Goal: Task Accomplishment & Management: Use online tool/utility

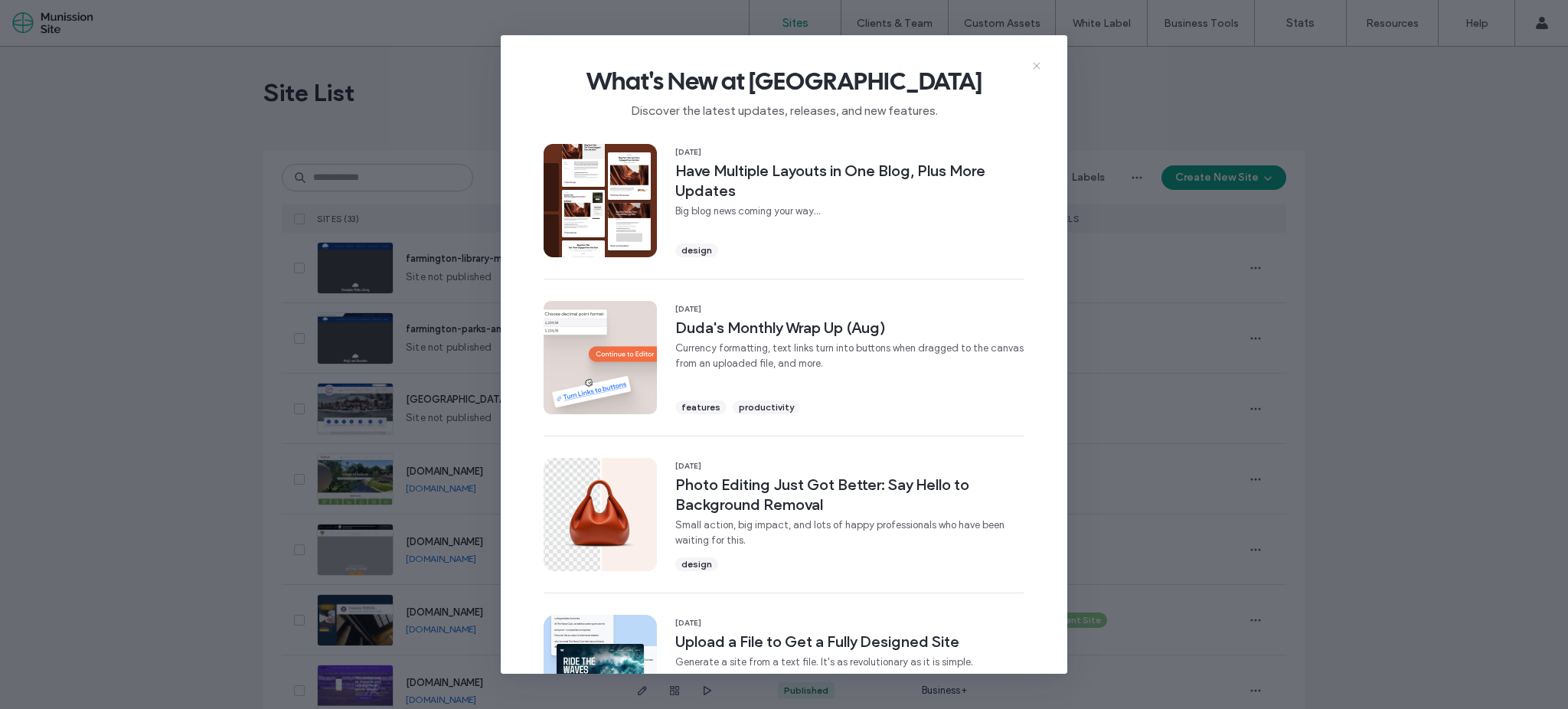
click at [1035, 66] on icon at bounding box center [1036, 65] width 13 height 13
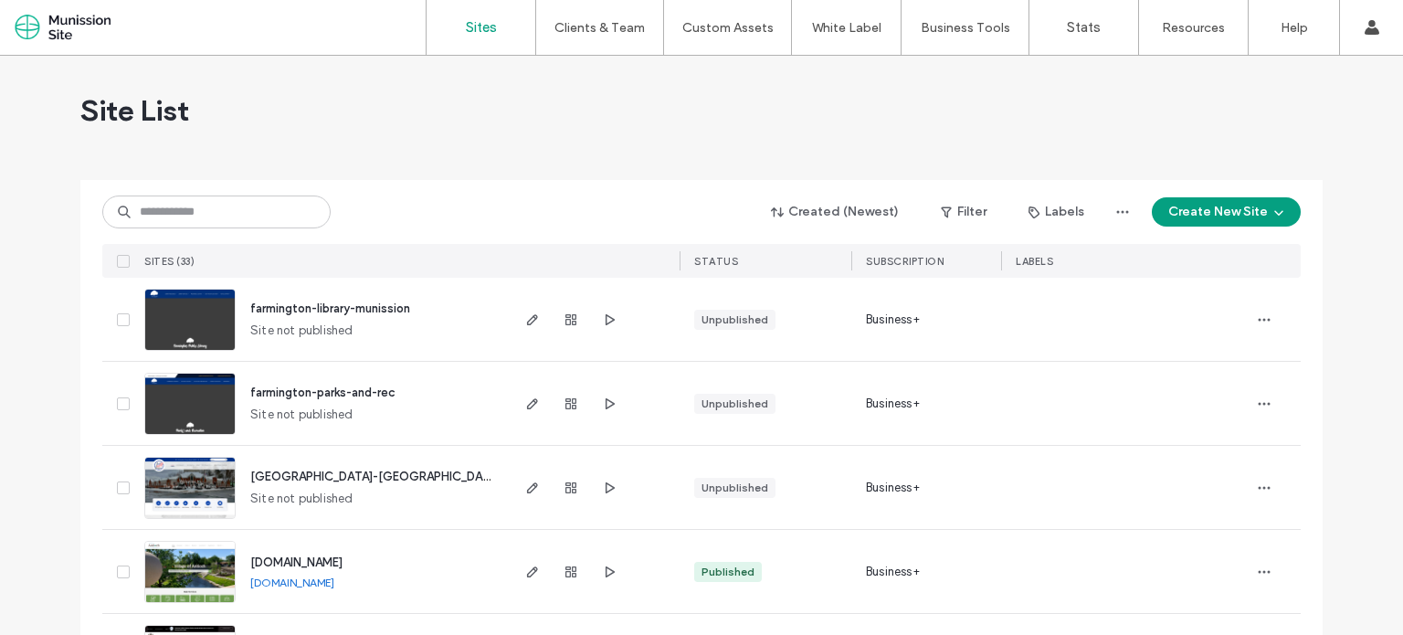
drag, startPoint x: 1232, startPoint y: 19, endPoint x: 559, endPoint y: 163, distance: 688.1
click at [559, 163] on div "Site List" at bounding box center [701, 111] width 1242 height 110
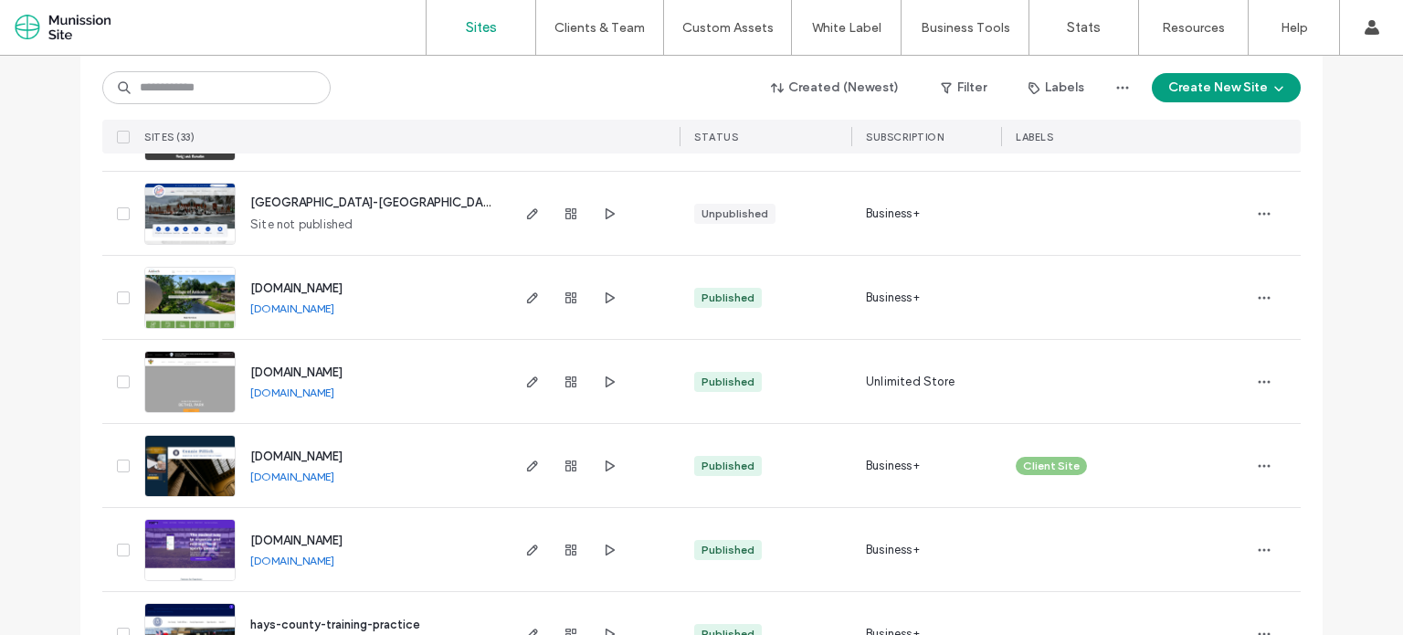
scroll to position [277, 0]
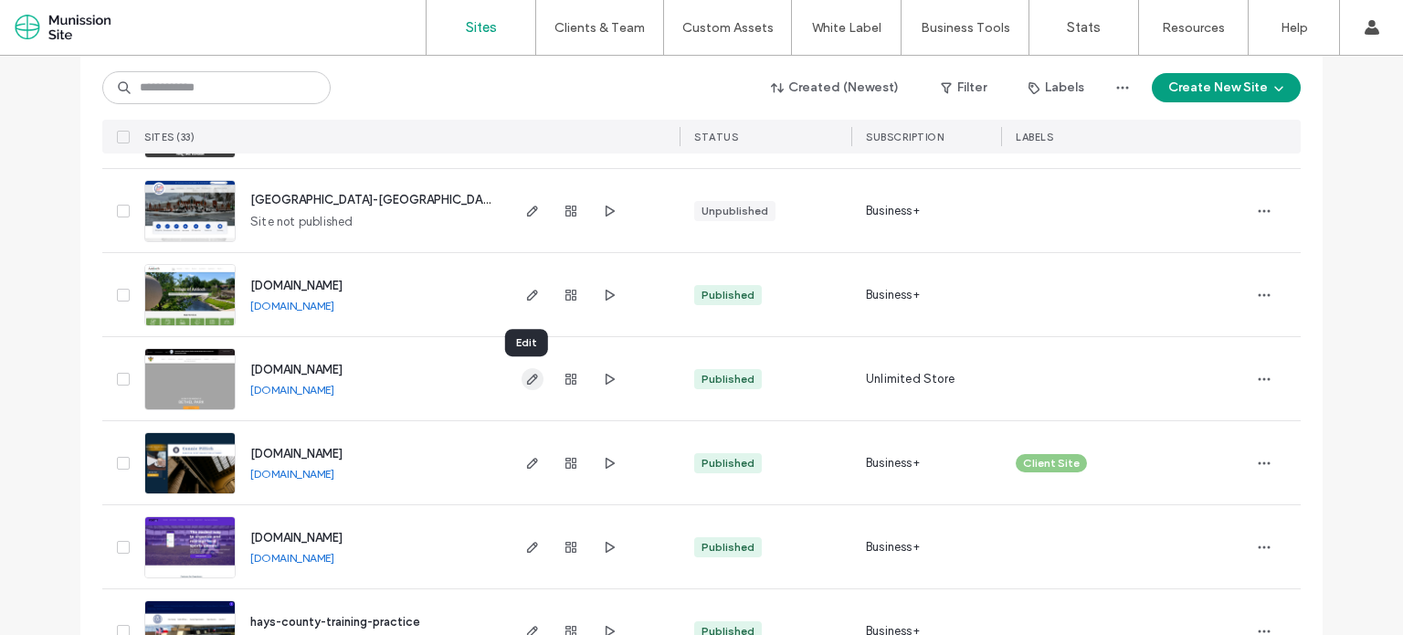
click at [525, 378] on icon "button" at bounding box center [532, 379] width 15 height 15
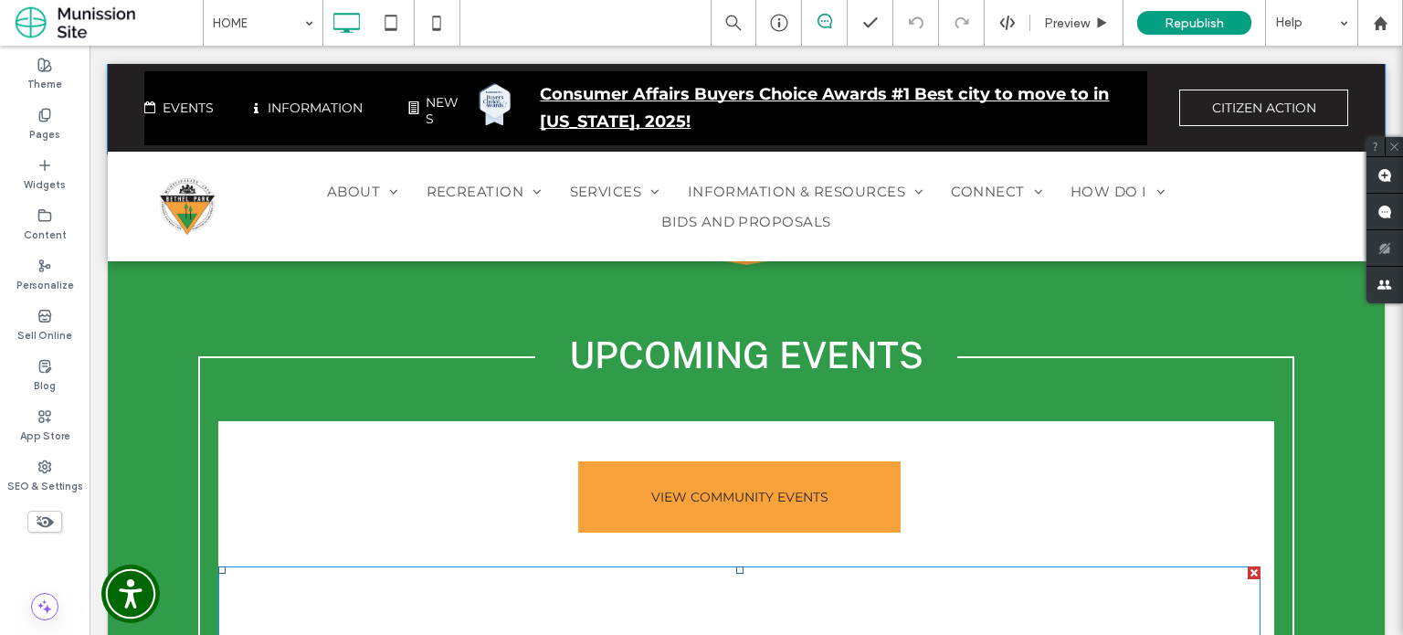
scroll to position [2395, 0]
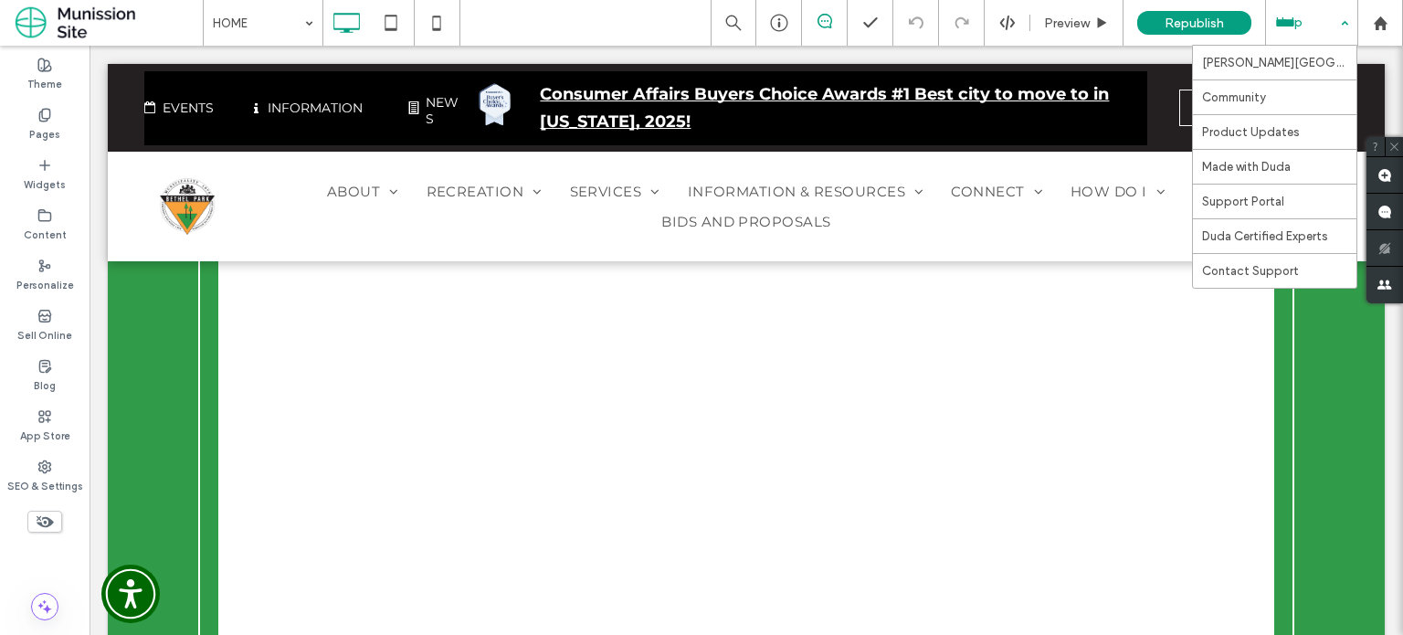
click at [1320, 4] on div "Help" at bounding box center [1311, 23] width 91 height 46
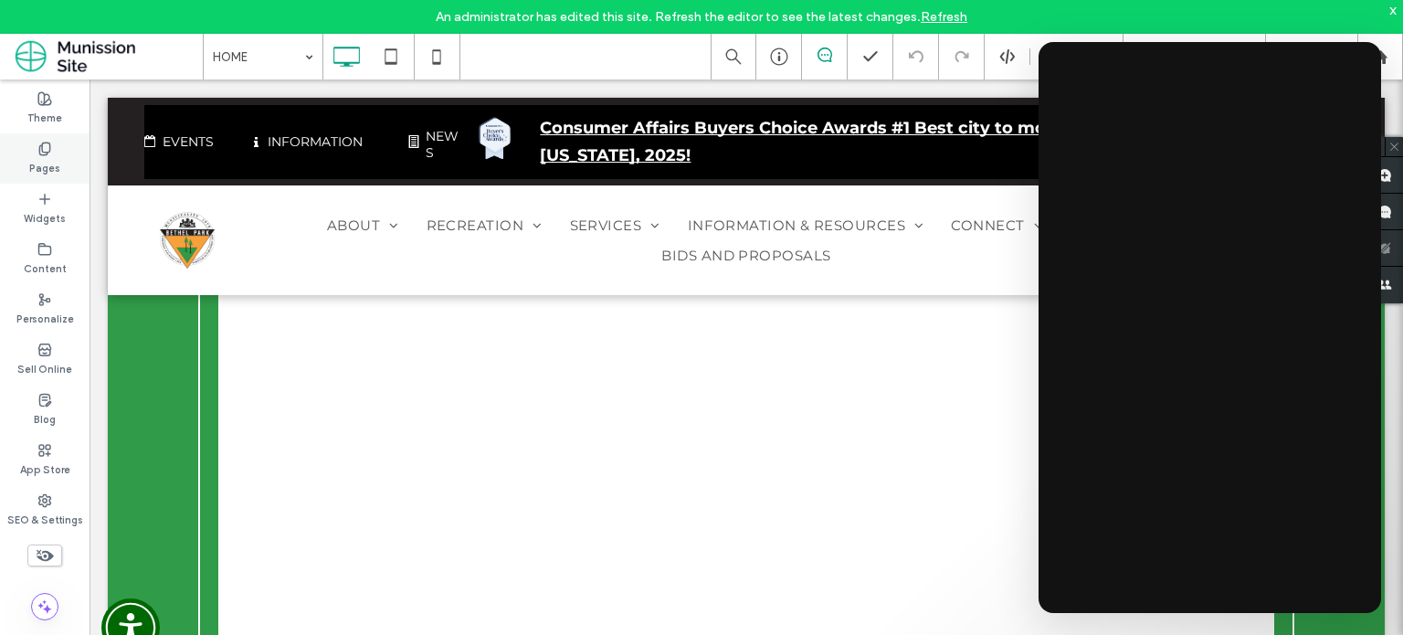
click at [33, 143] on div "Pages" at bounding box center [44, 158] width 89 height 50
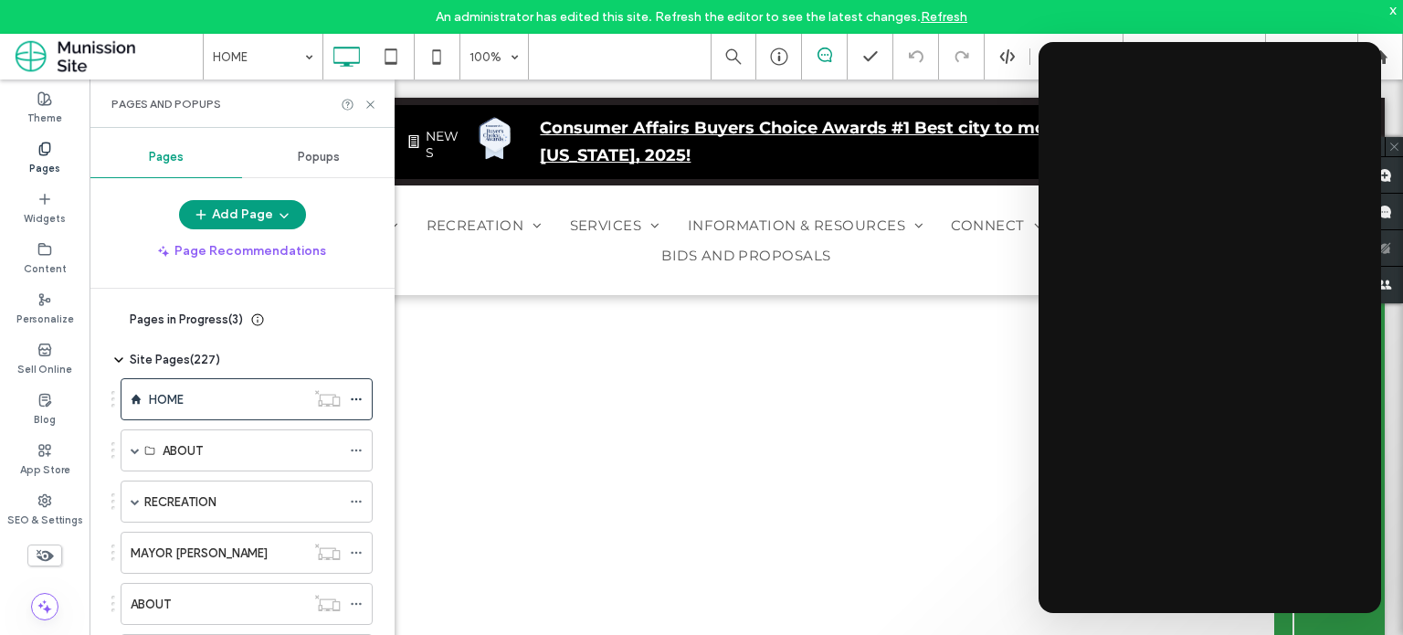
click at [39, 145] on icon at bounding box center [44, 149] width 15 height 15
click at [248, 209] on button "Add Page" at bounding box center [242, 214] width 127 height 29
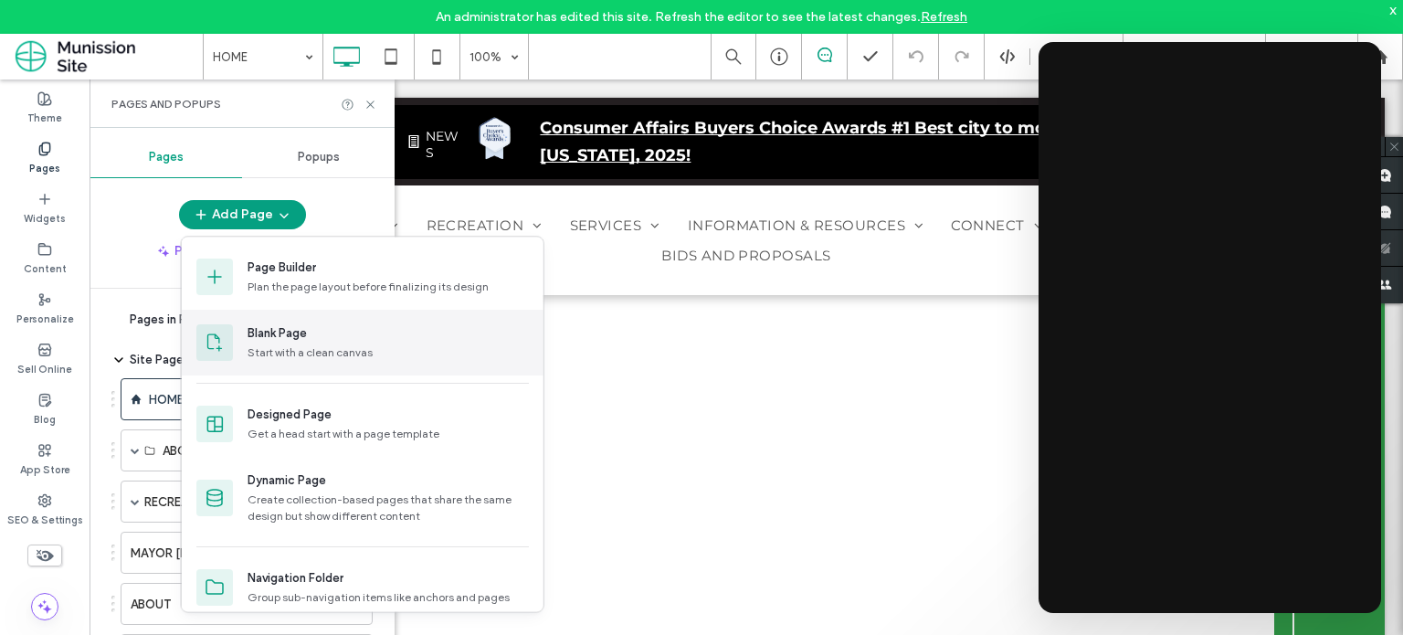
click at [329, 352] on div "Start with a clean canvas" at bounding box center [387, 352] width 281 height 16
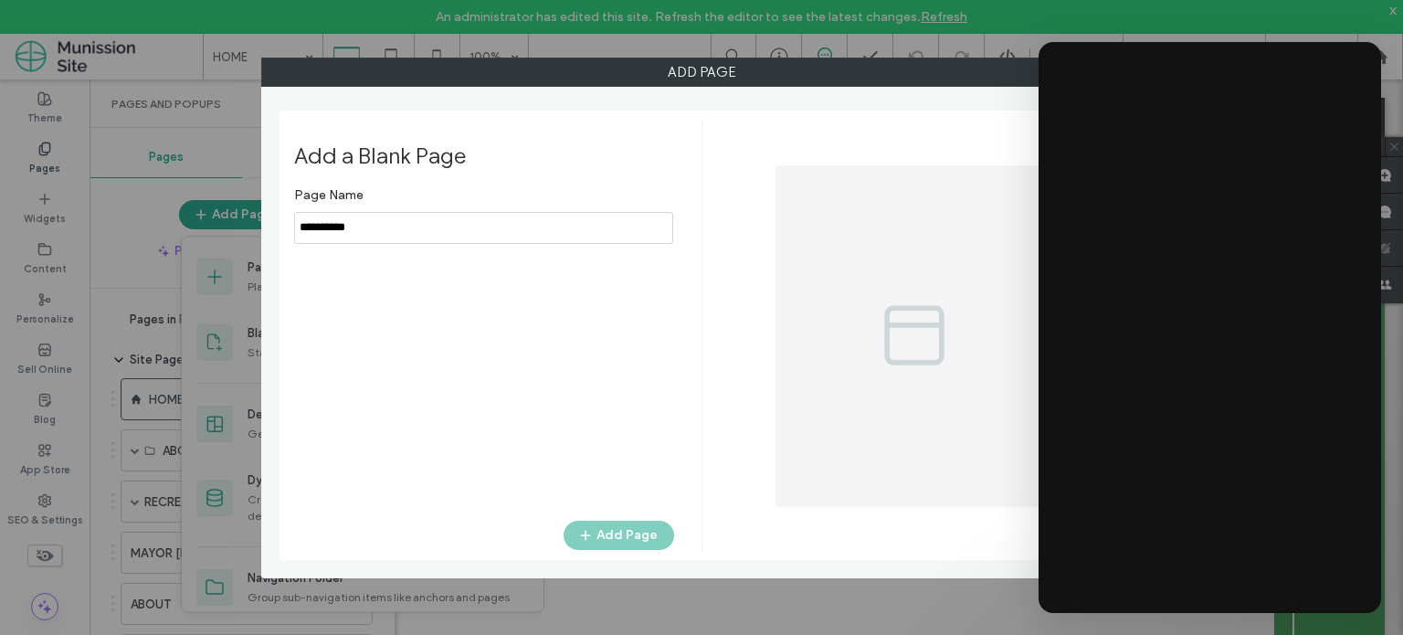
click at [387, 229] on input "notEmpty" at bounding box center [483, 228] width 379 height 32
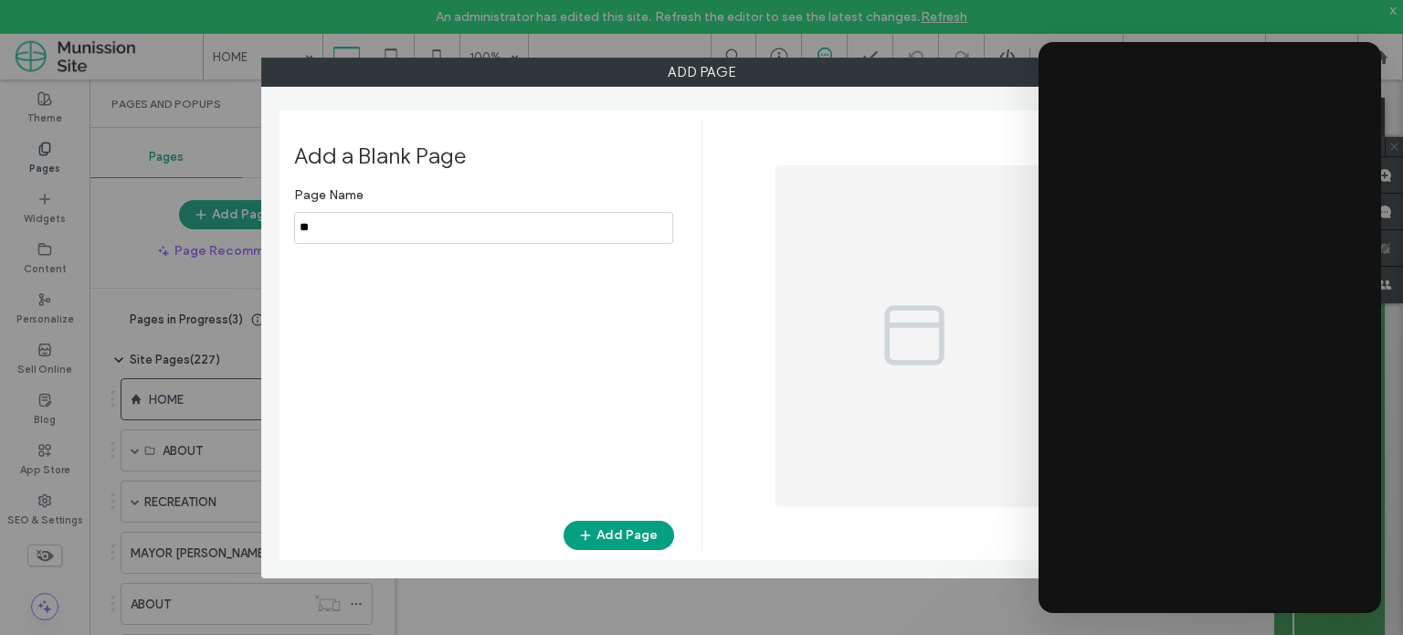
type input "*"
type input "**********"
click at [612, 533] on button "Add Page" at bounding box center [618, 535] width 110 height 29
click at [612, 533] on div at bounding box center [701, 317] width 1403 height 635
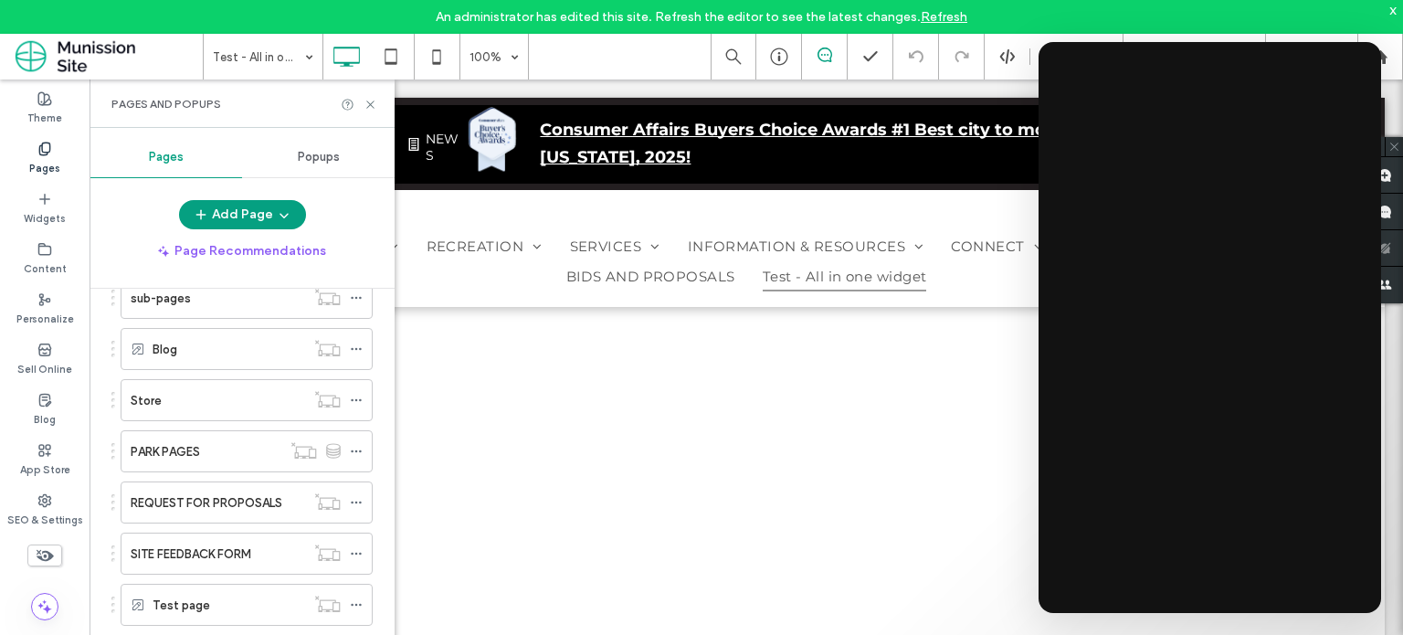
scroll to position [1328, 0]
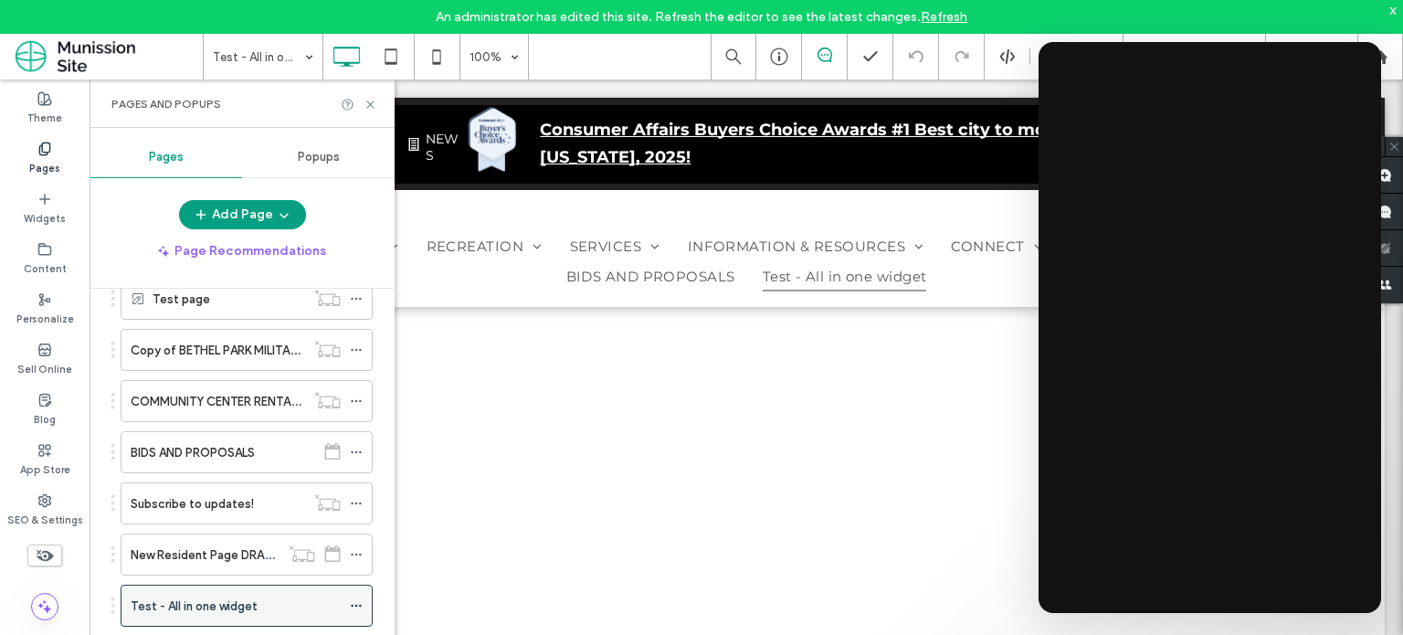
click at [358, 599] on icon at bounding box center [356, 605] width 13 height 13
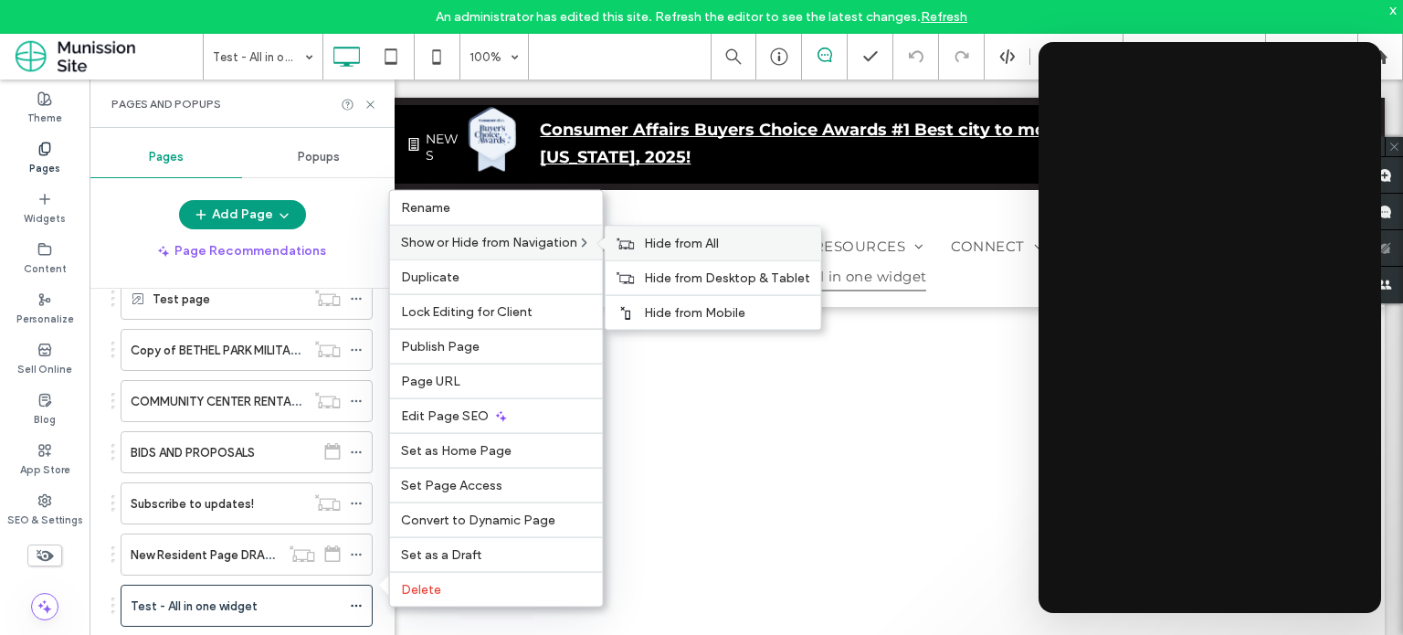
click at [671, 244] on span "Hide from All" at bounding box center [681, 244] width 75 height 16
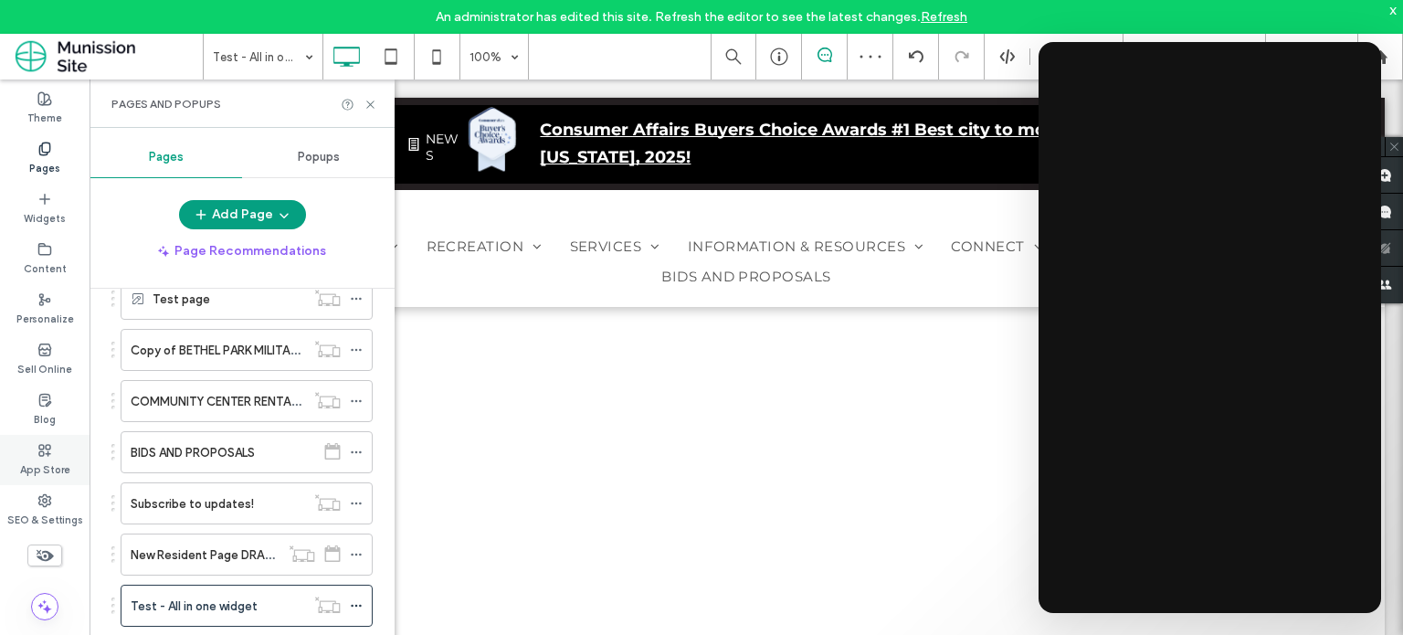
click at [46, 458] on label "App Store" at bounding box center [45, 468] width 50 height 20
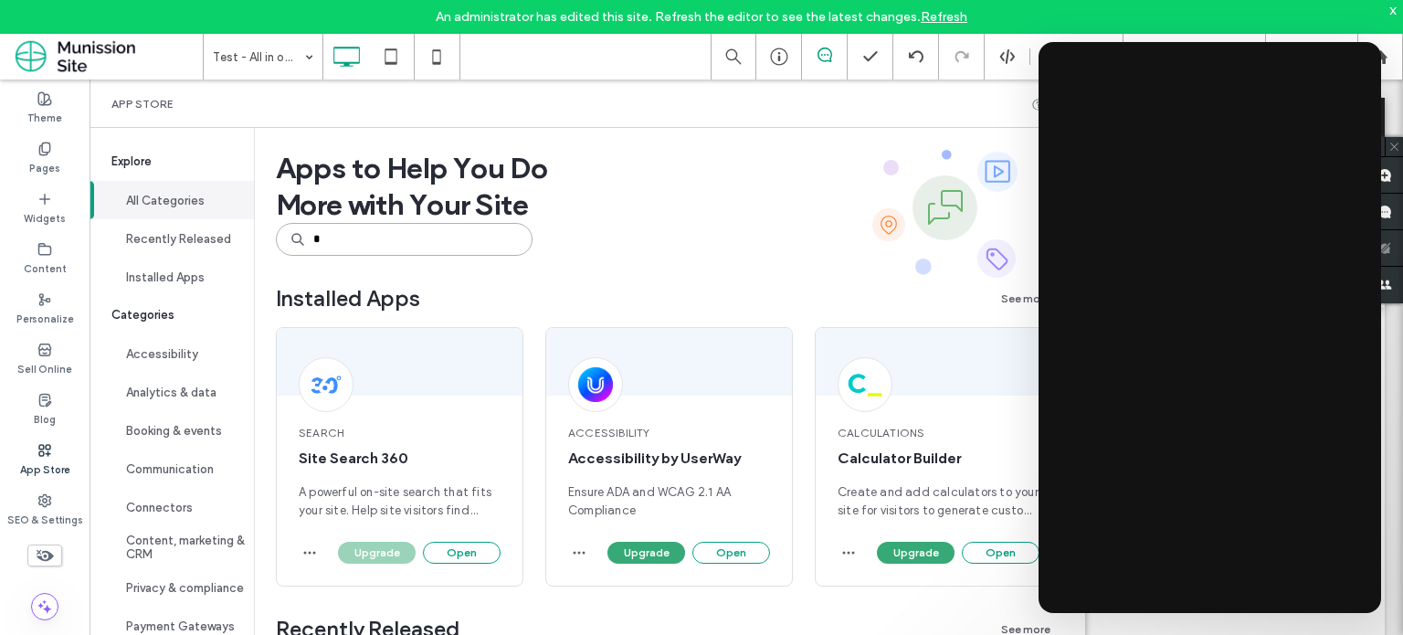
click at [368, 236] on input "*" at bounding box center [404, 239] width 257 height 33
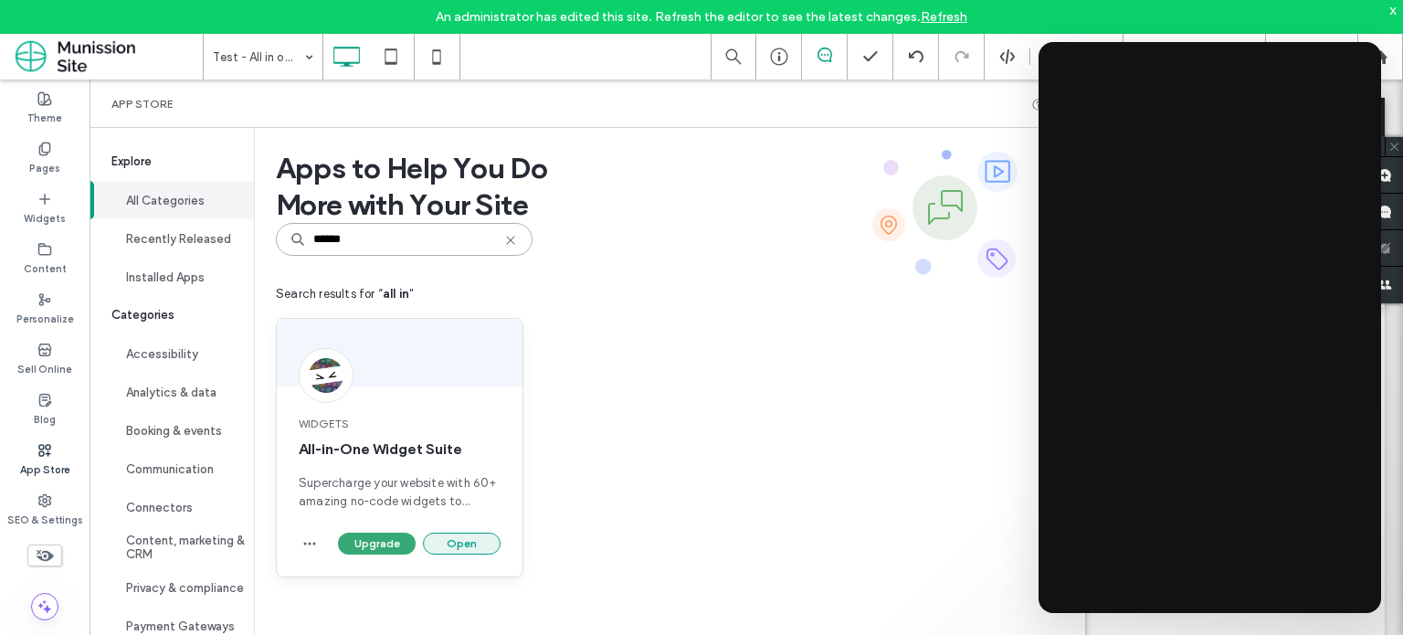
type input "******"
click at [440, 543] on button "Open" at bounding box center [462, 543] width 78 height 22
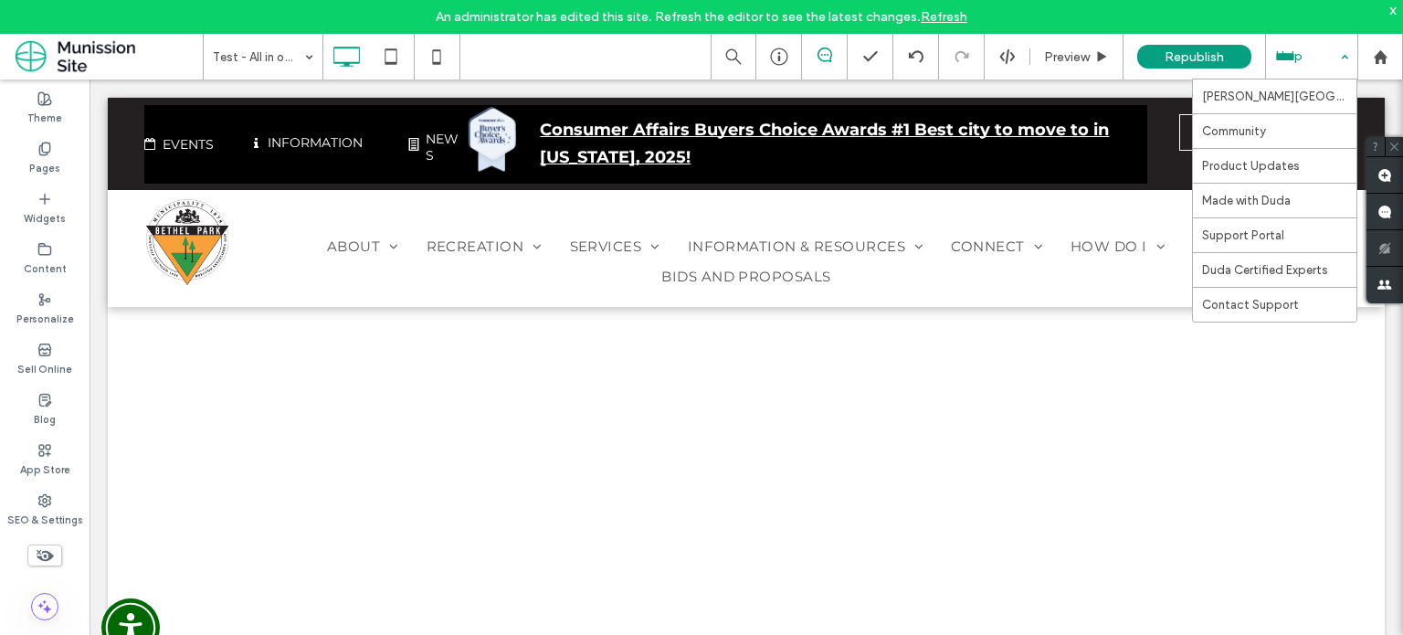
click at [1322, 61] on div "Help" at bounding box center [1311, 57] width 91 height 46
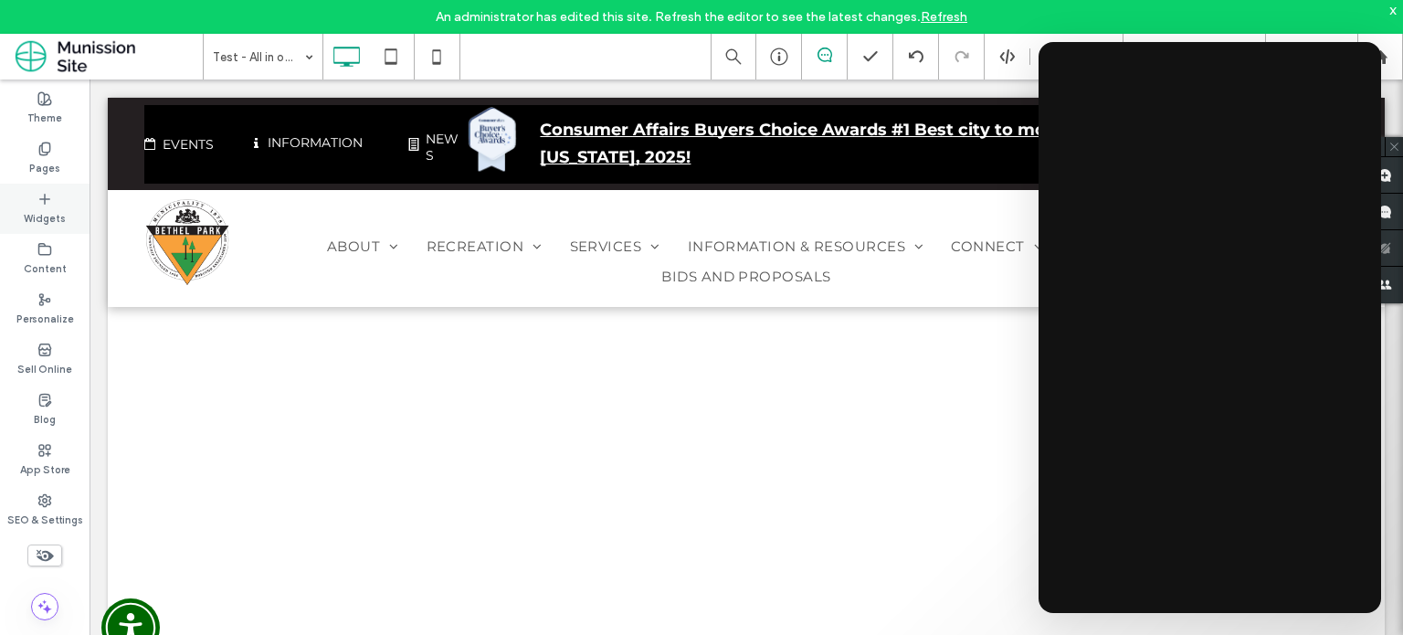
click at [29, 218] on label "Widgets" at bounding box center [45, 216] width 42 height 20
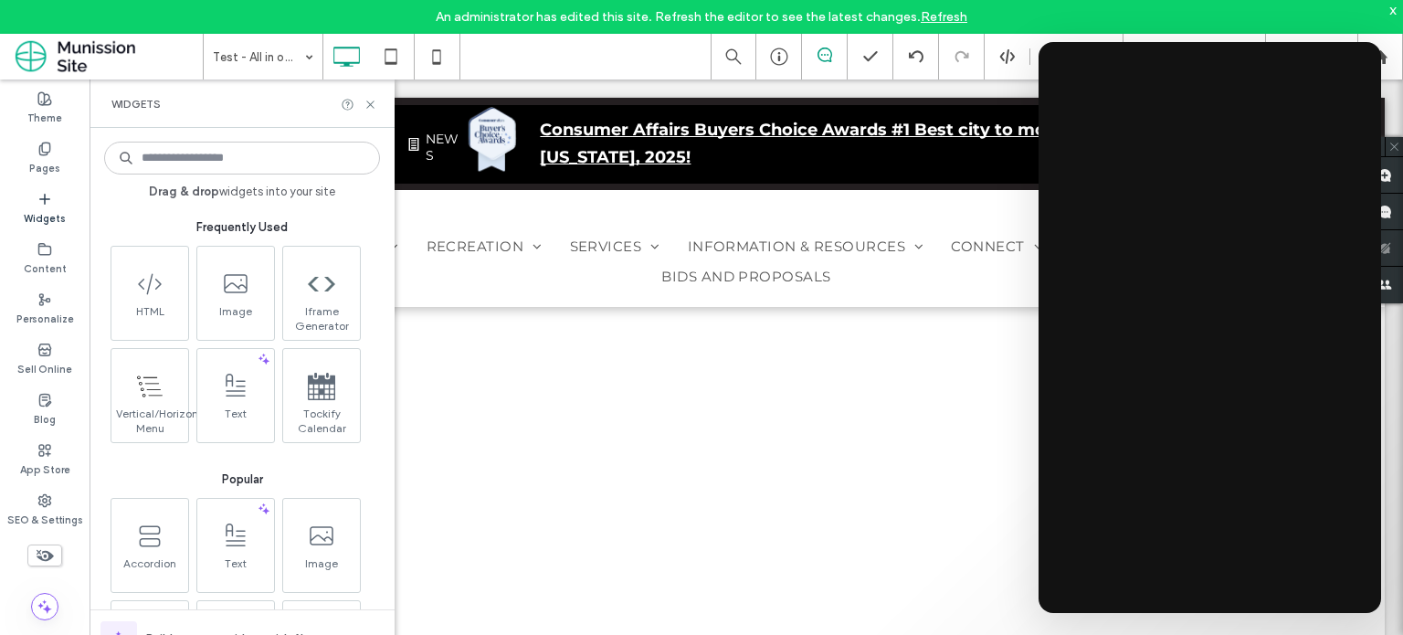
click at [234, 163] on input at bounding box center [242, 158] width 276 height 33
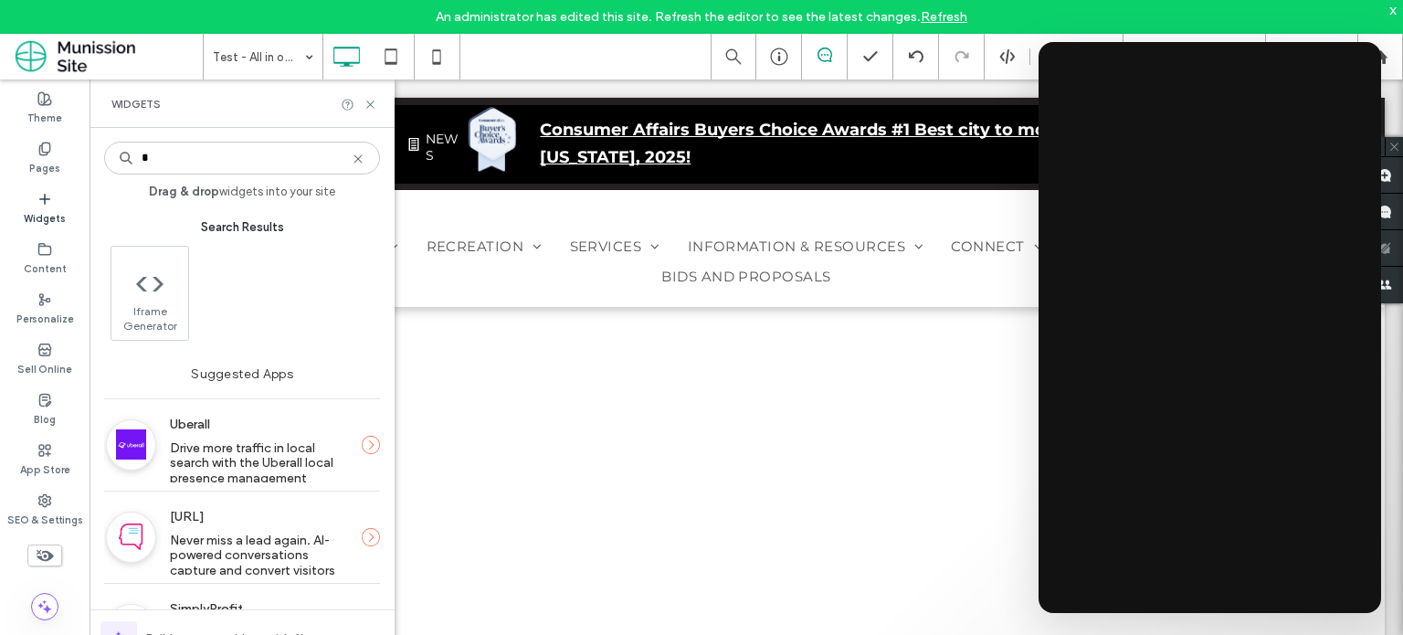
type input "*"
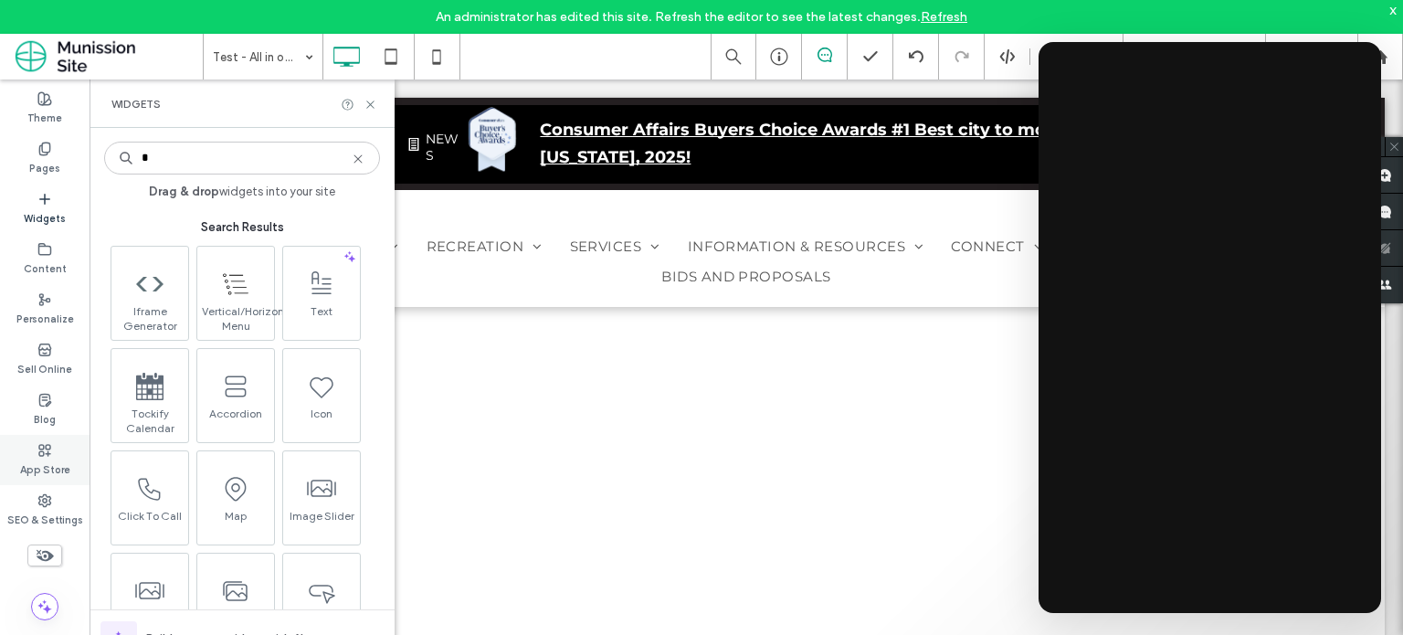
click at [48, 443] on icon at bounding box center [44, 450] width 15 height 15
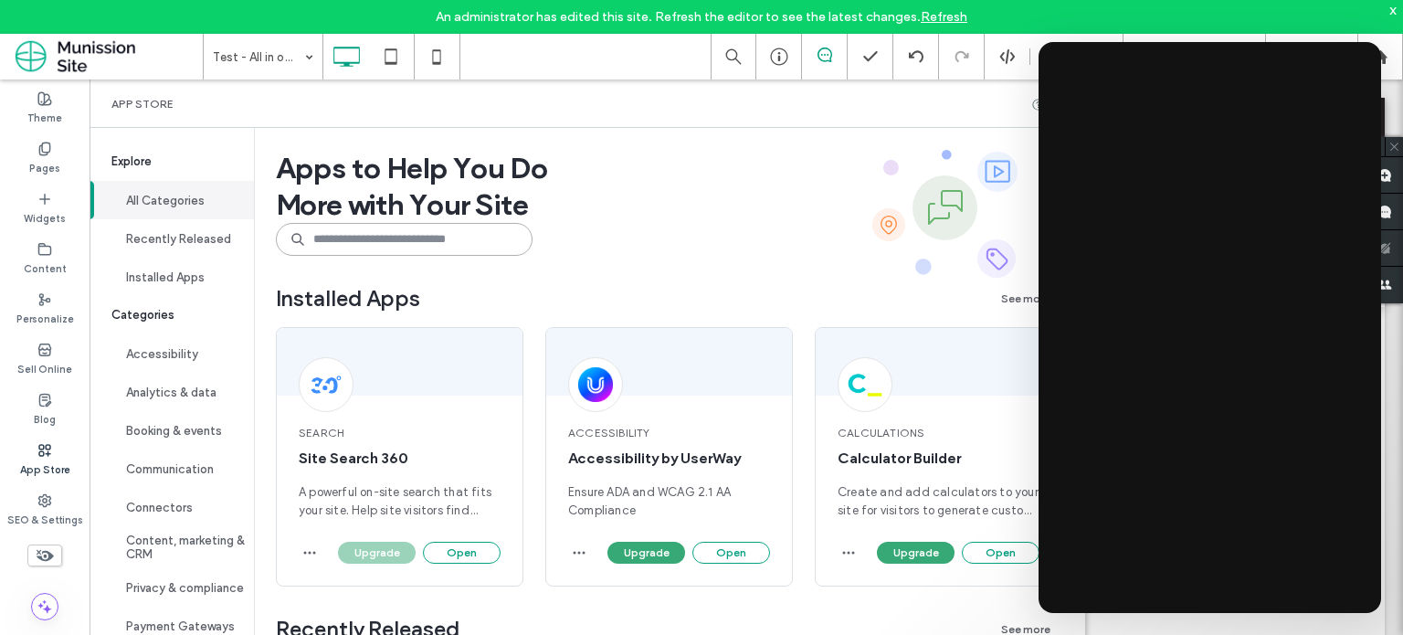
click at [424, 247] on input at bounding box center [404, 239] width 257 height 33
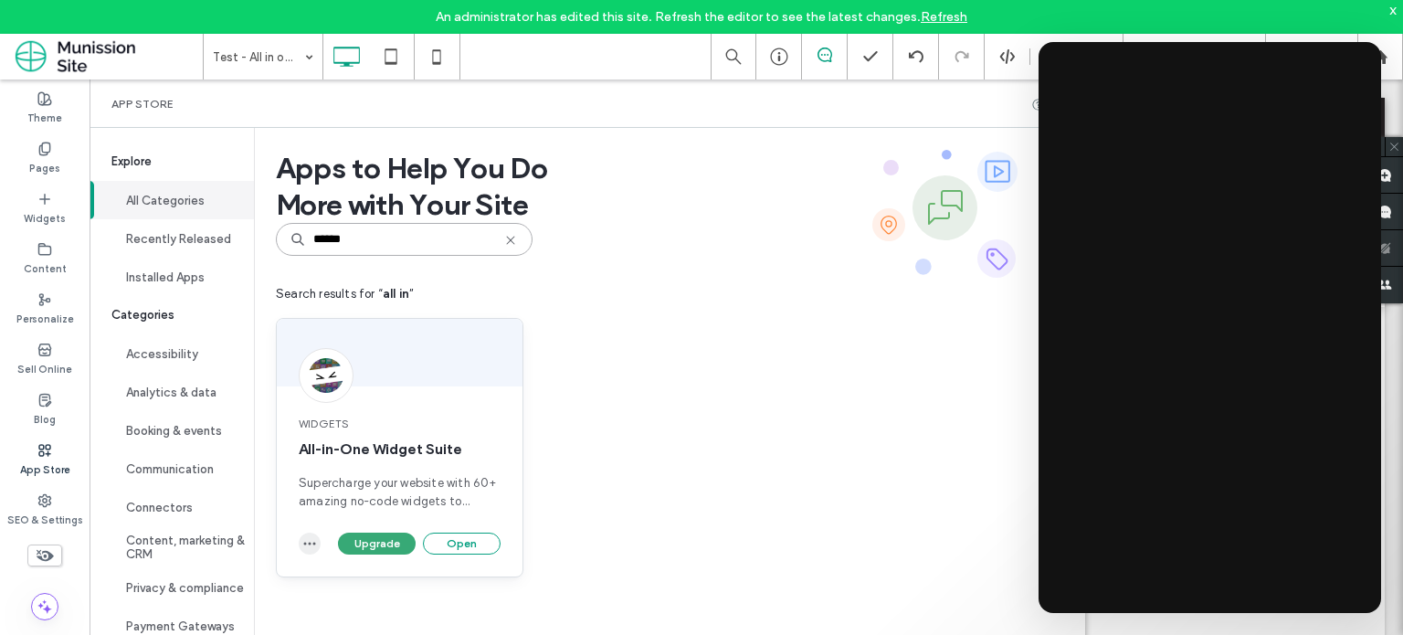
type input "******"
click at [315, 541] on icon "button" at bounding box center [309, 543] width 15 height 15
click at [614, 113] on div "App Store" at bounding box center [586, 103] width 995 height 48
click at [45, 155] on icon at bounding box center [44, 149] width 15 height 15
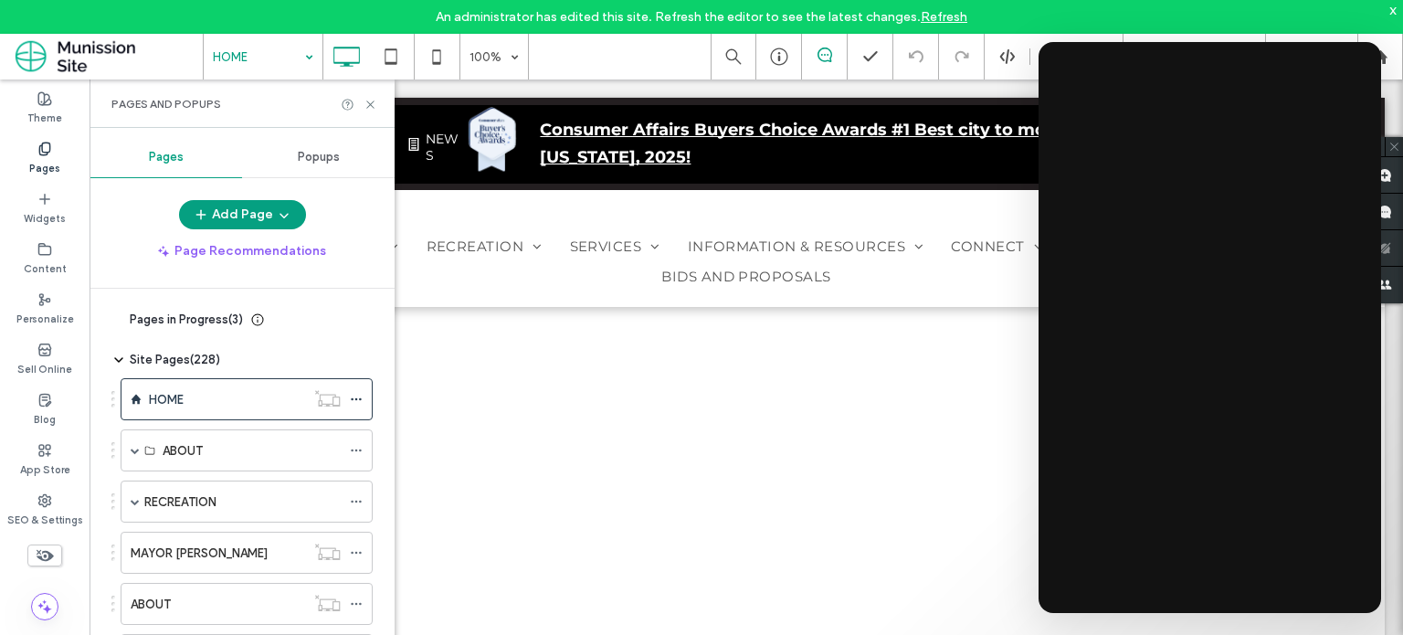
click at [210, 390] on div at bounding box center [701, 317] width 1403 height 635
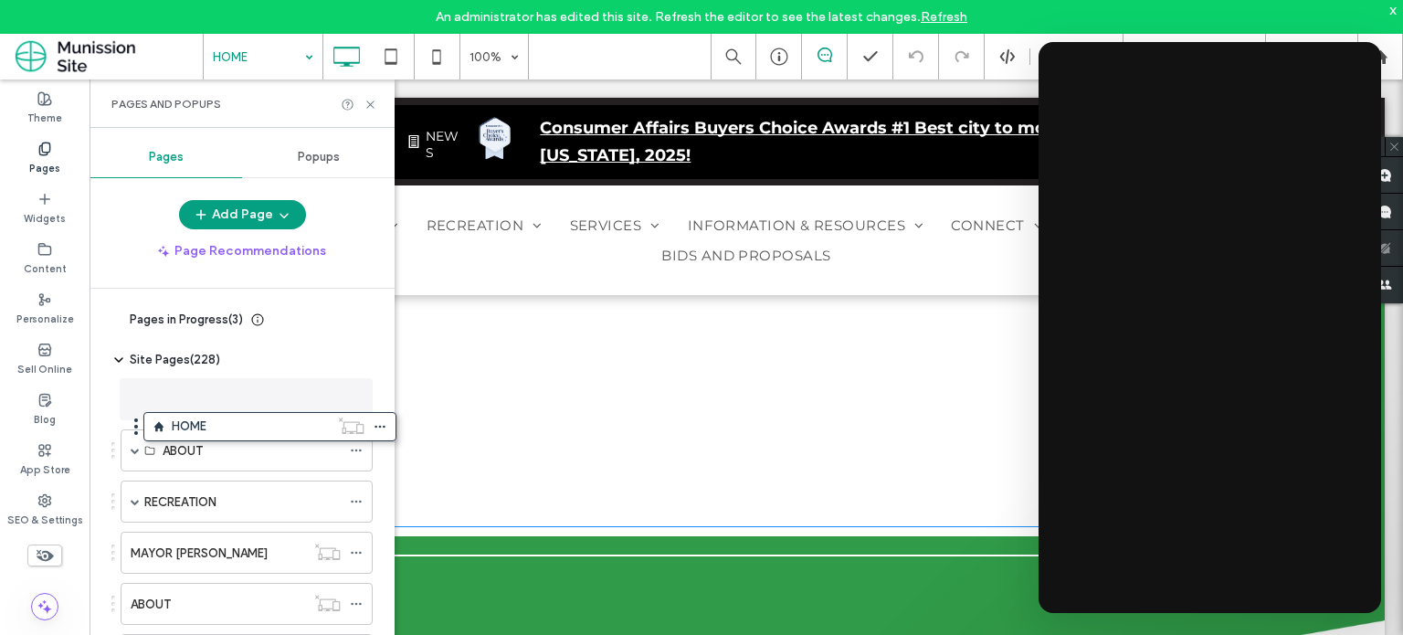
scroll to position [3083, 0]
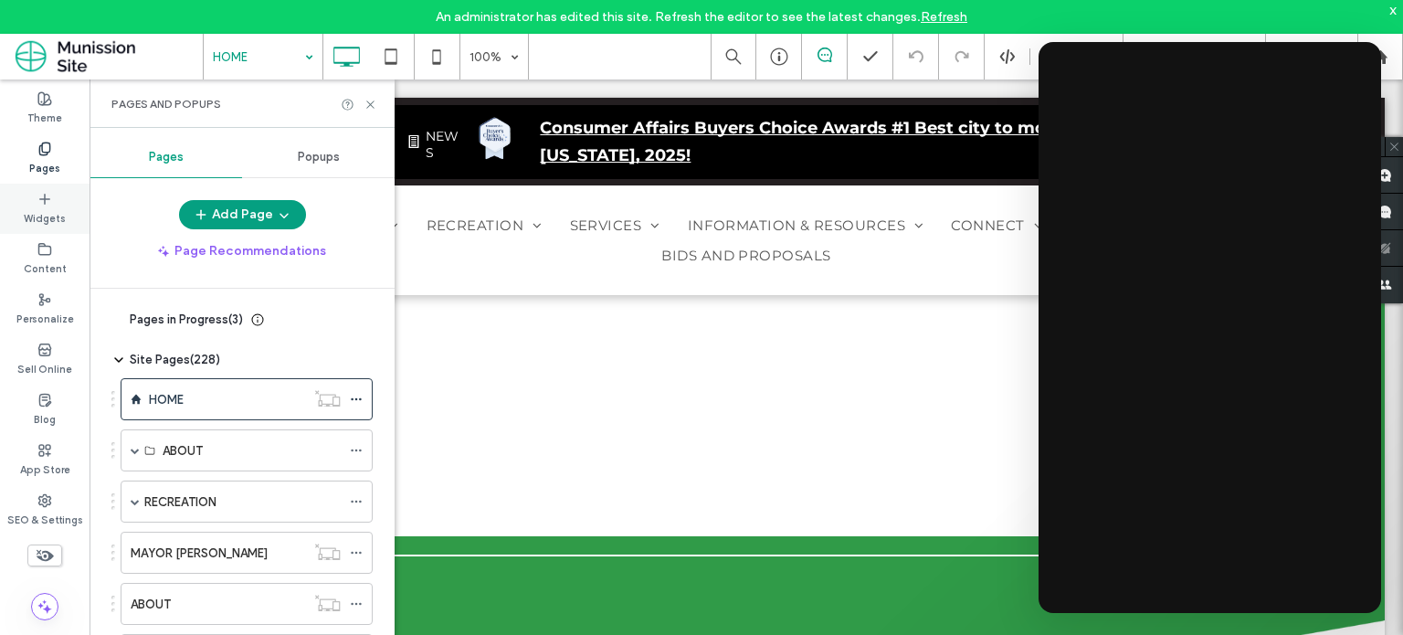
click at [35, 216] on label "Widgets" at bounding box center [45, 216] width 42 height 20
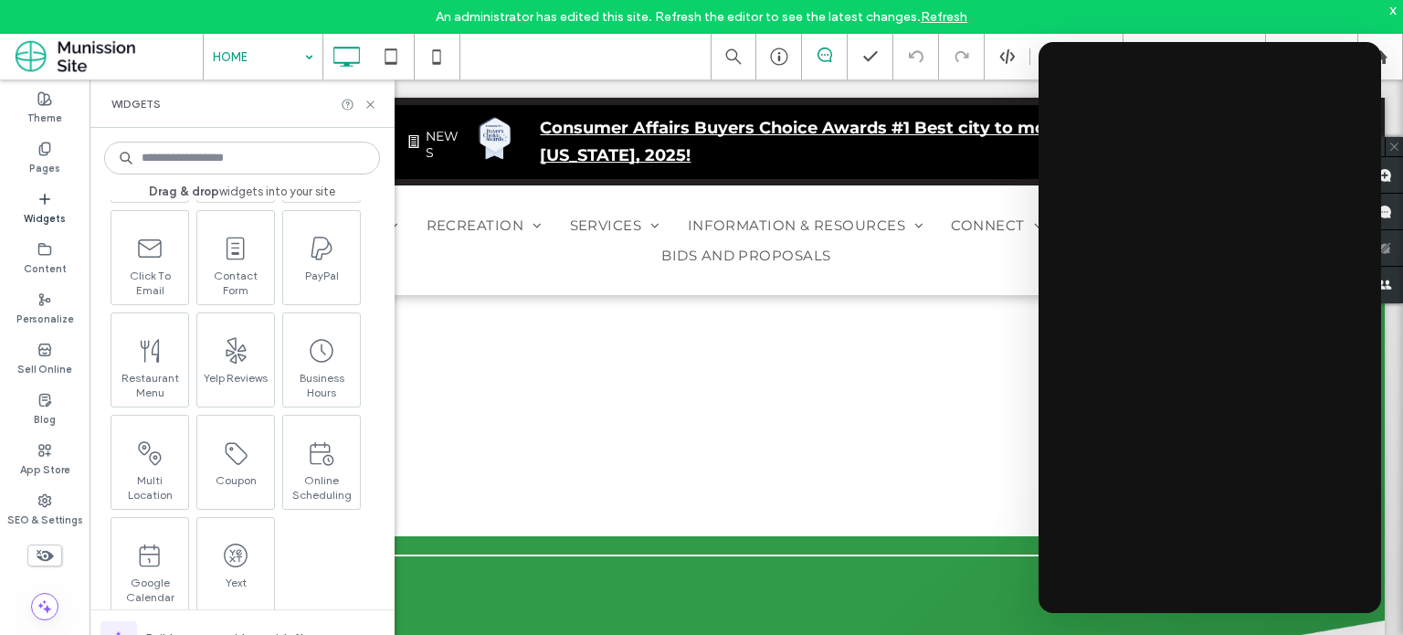
scroll to position [2629, 0]
click at [309, 160] on input at bounding box center [242, 158] width 276 height 33
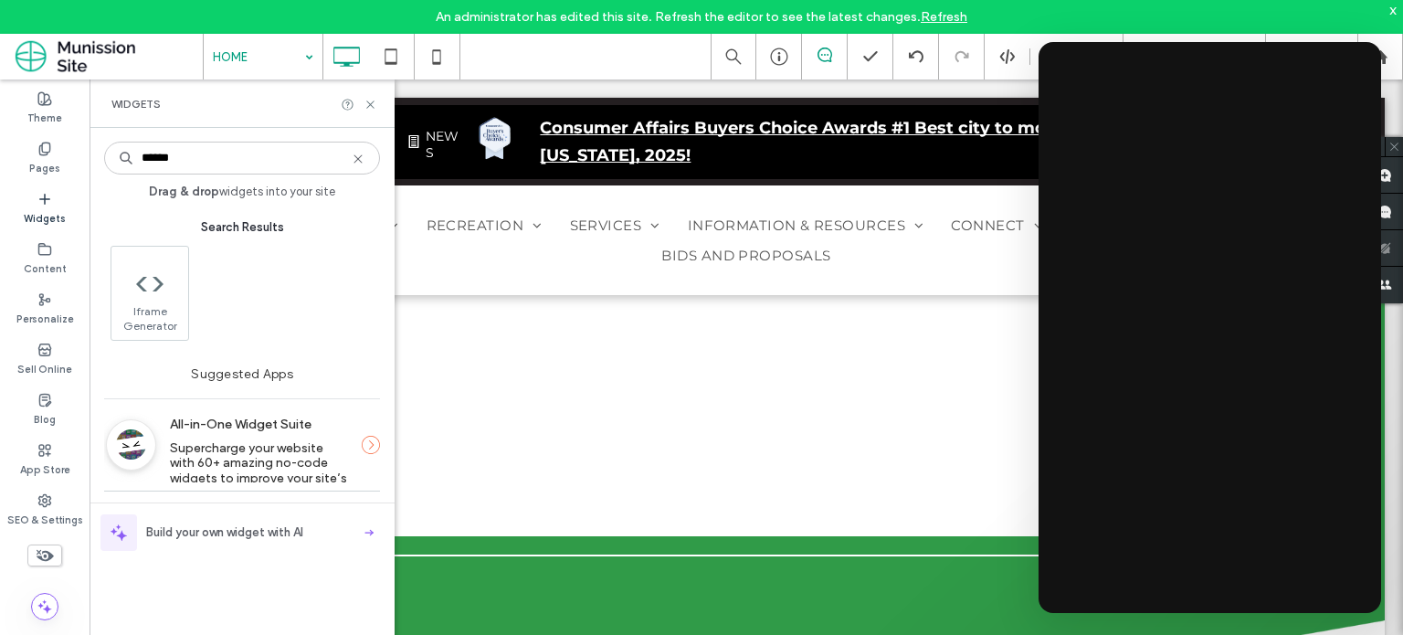
scroll to position [0, 0]
type input "******"
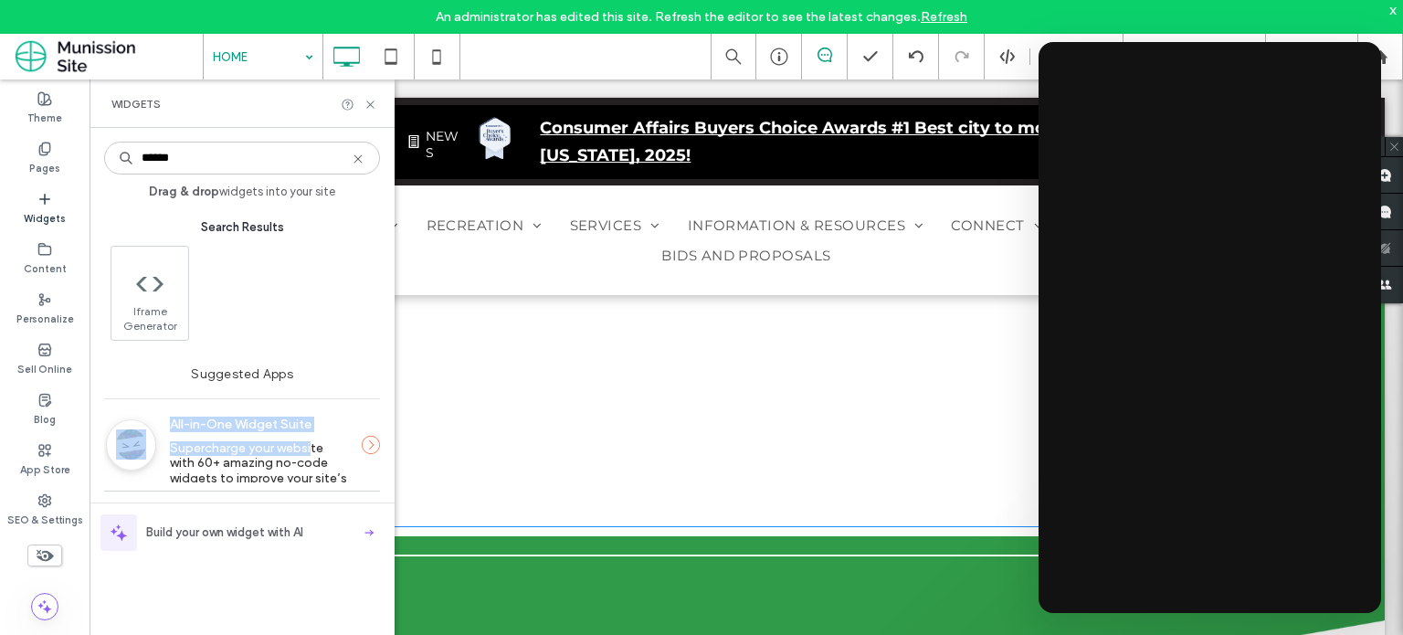
drag, startPoint x: 324, startPoint y: 344, endPoint x: 324, endPoint y: 448, distance: 104.1
click at [355, 441] on div "All-in-One Widget Suite Supercharge your website with 60+ amazing no-code widge…" at bounding box center [258, 444] width 205 height 75
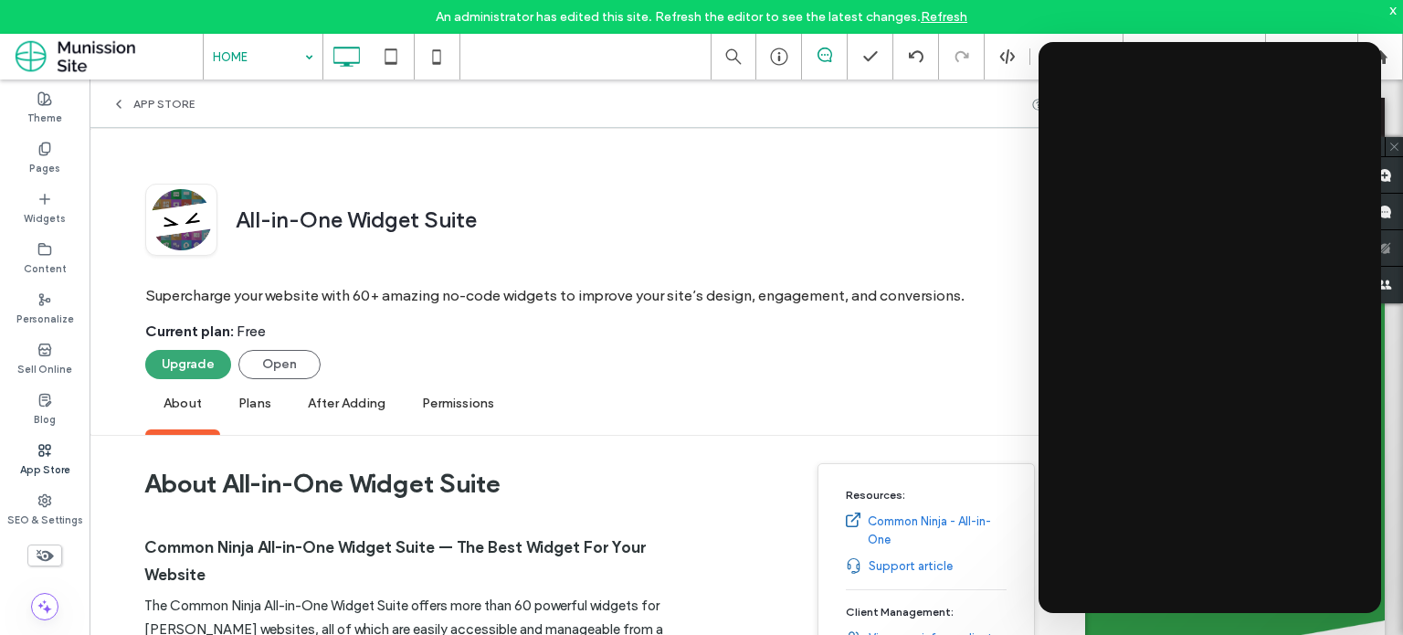
click at [372, 448] on icon at bounding box center [371, 445] width 18 height 18
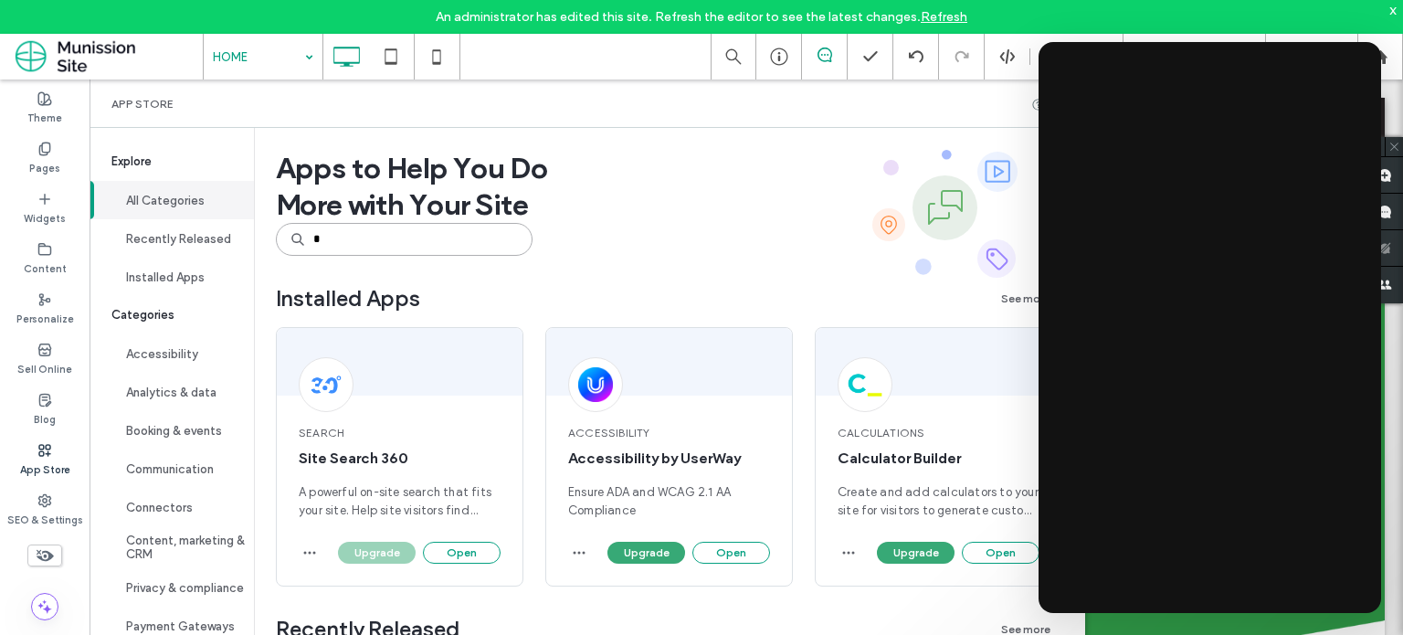
click at [391, 233] on input at bounding box center [404, 239] width 257 height 33
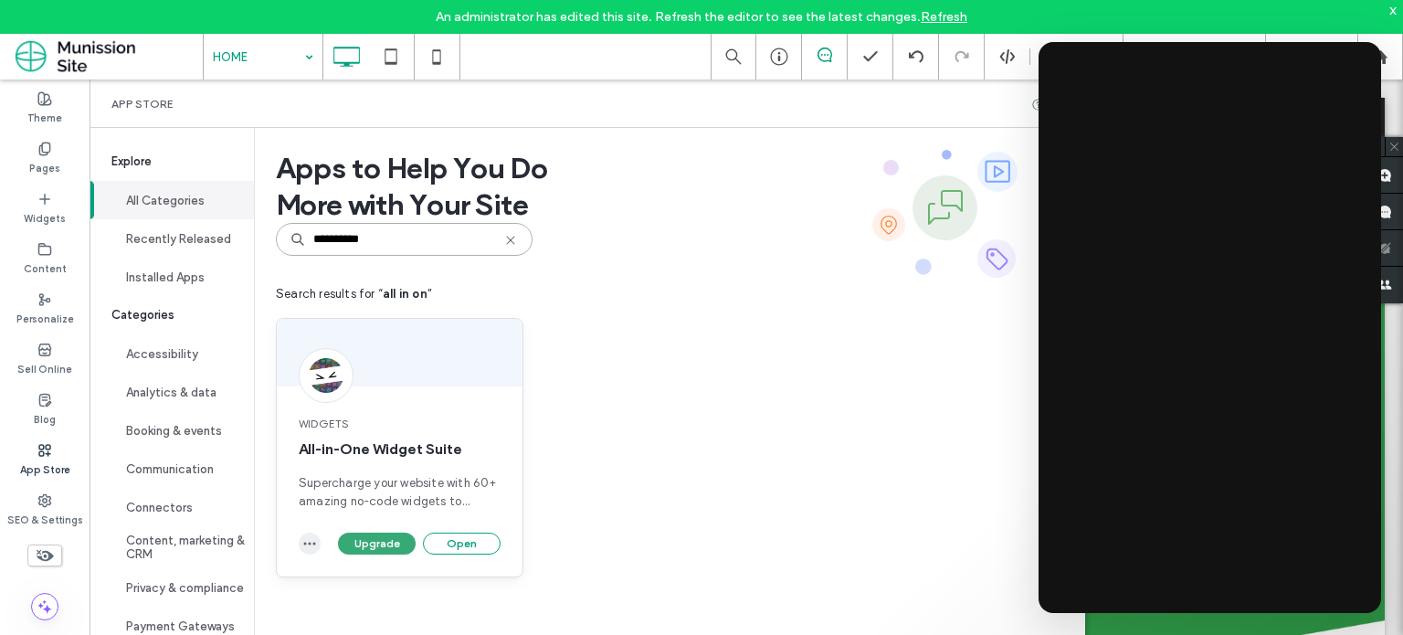
type input "*********"
click at [310, 546] on icon "button" at bounding box center [309, 543] width 15 height 15
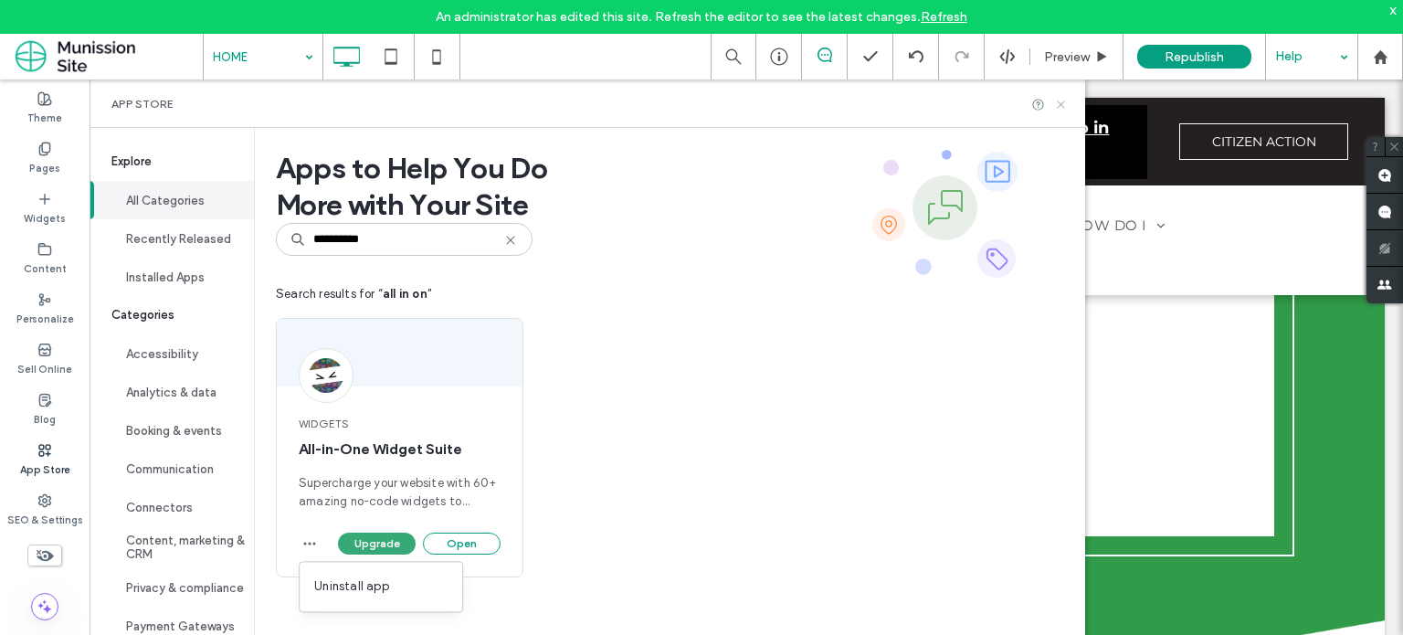
click at [1059, 110] on icon at bounding box center [1061, 105] width 14 height 14
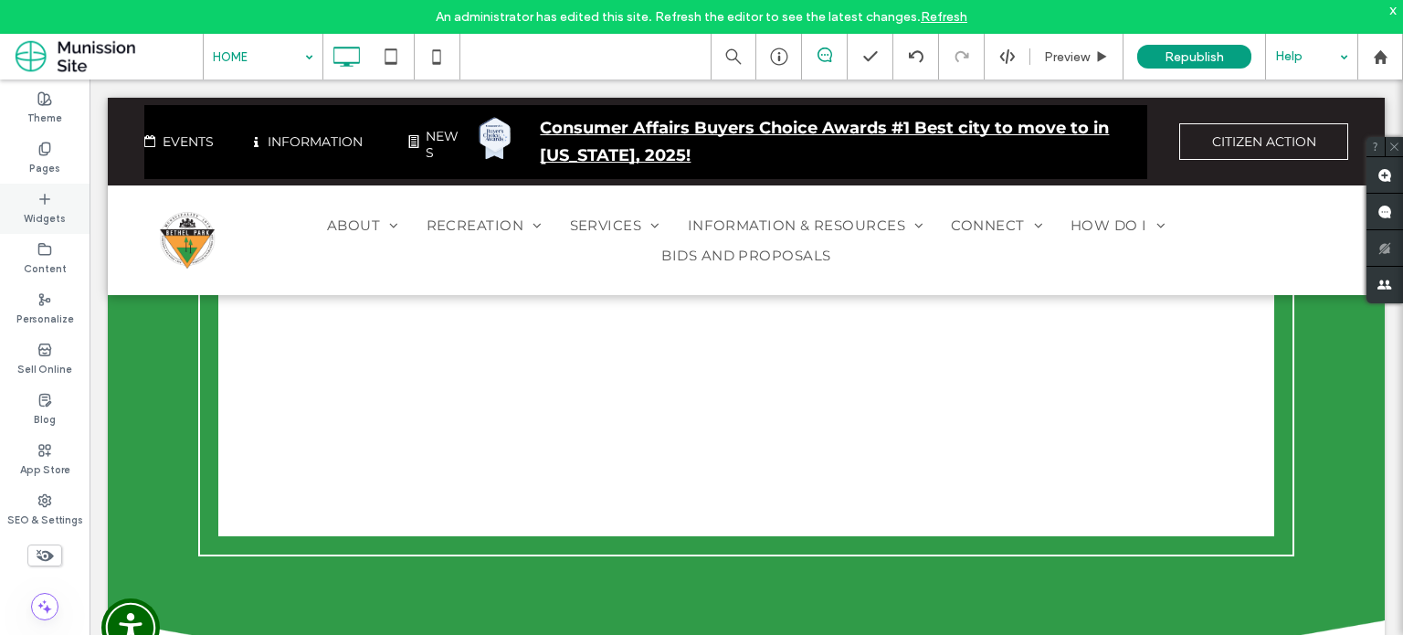
click at [37, 208] on label "Widgets" at bounding box center [45, 216] width 42 height 20
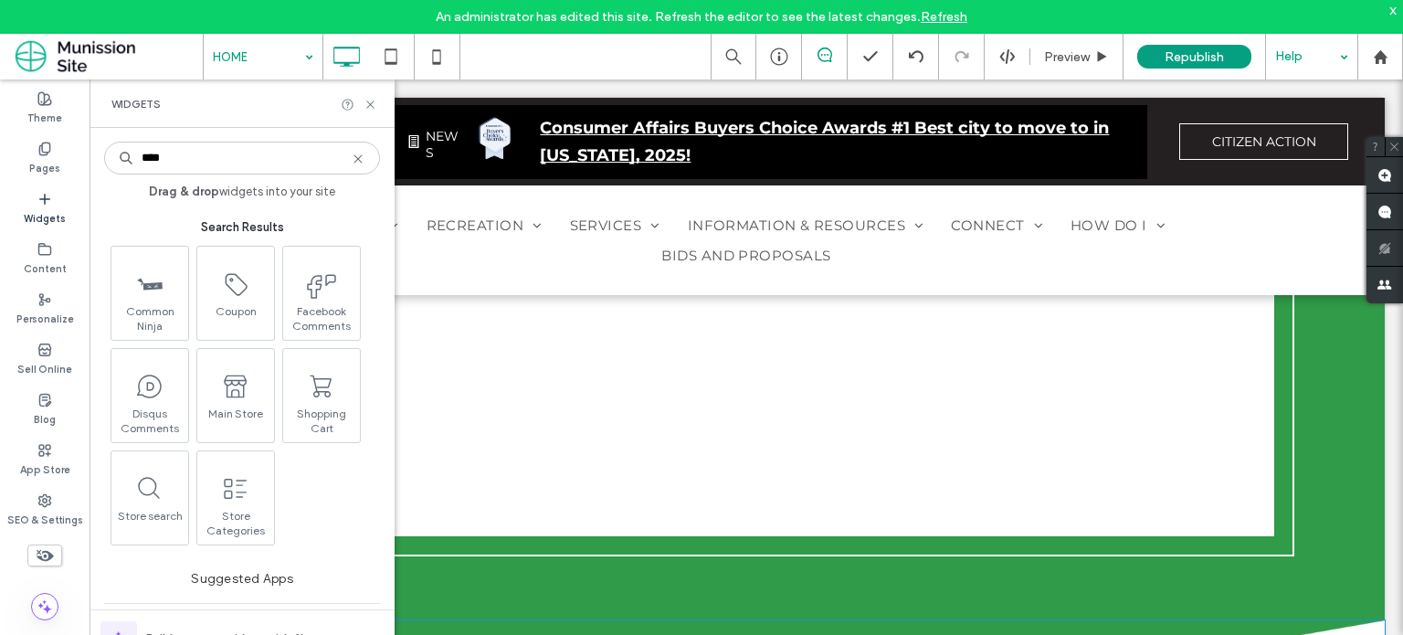
type input "****"
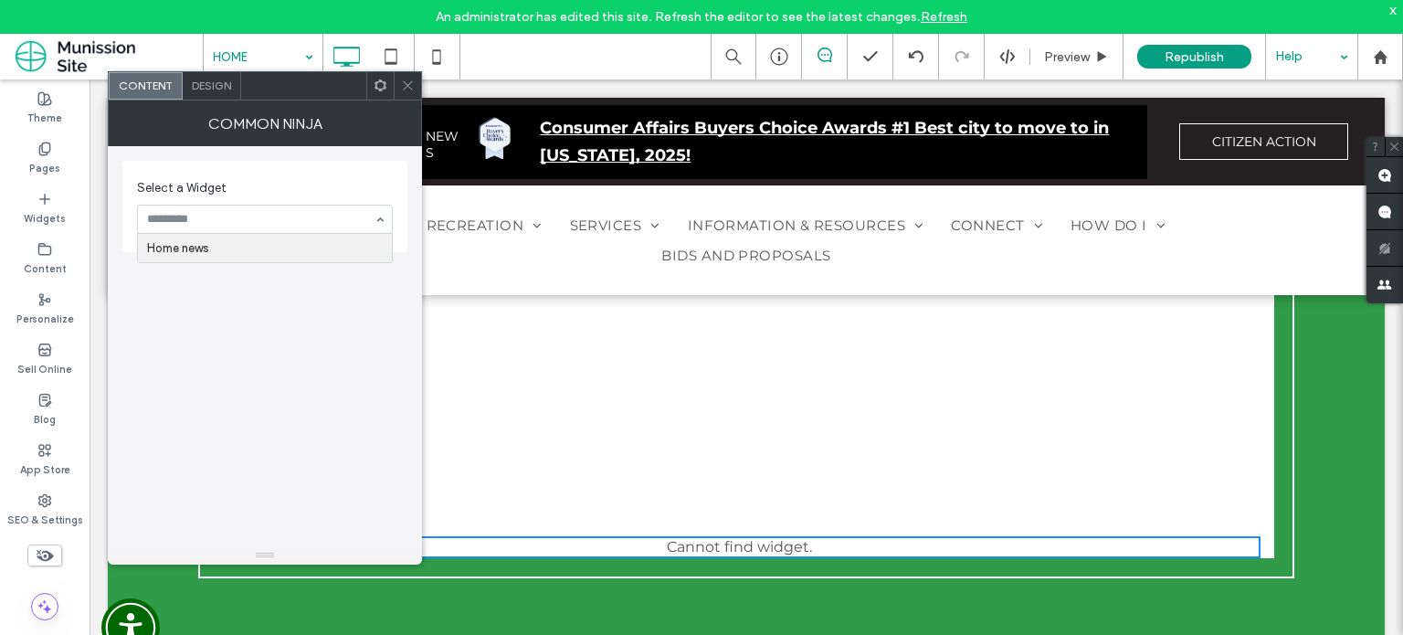
click at [405, 98] on span at bounding box center [408, 85] width 14 height 27
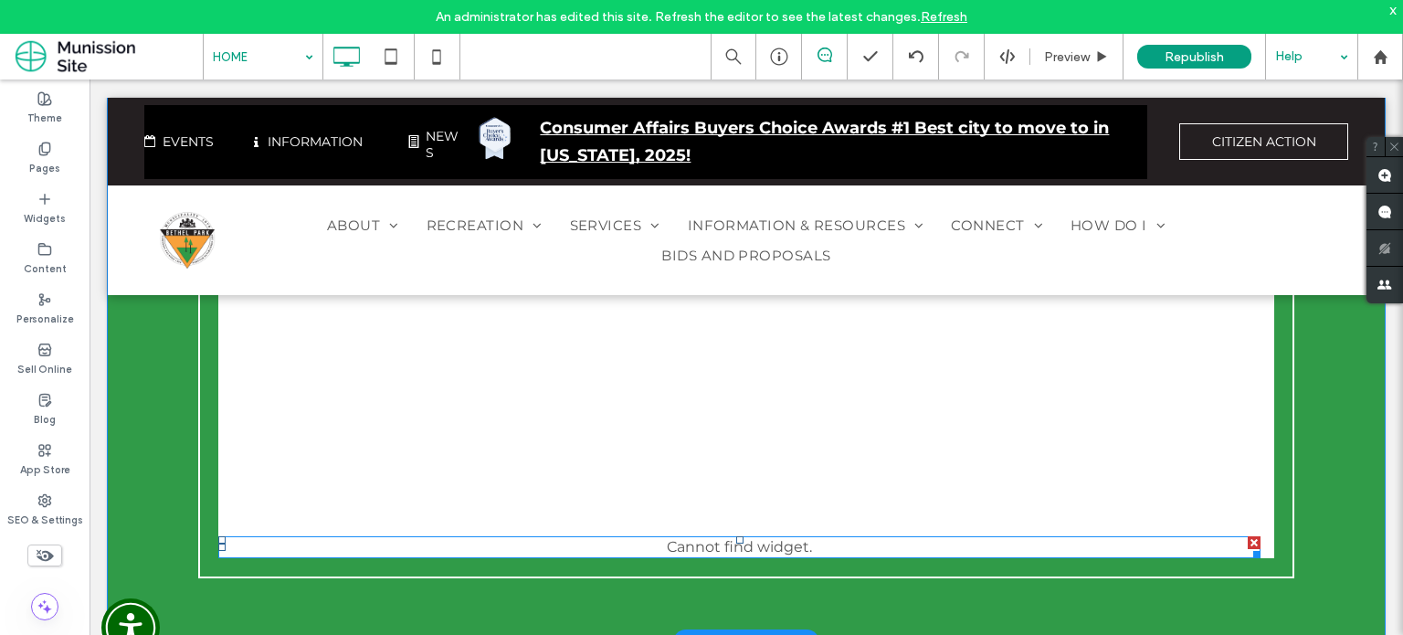
click at [1251, 536] on div at bounding box center [1253, 542] width 13 height 13
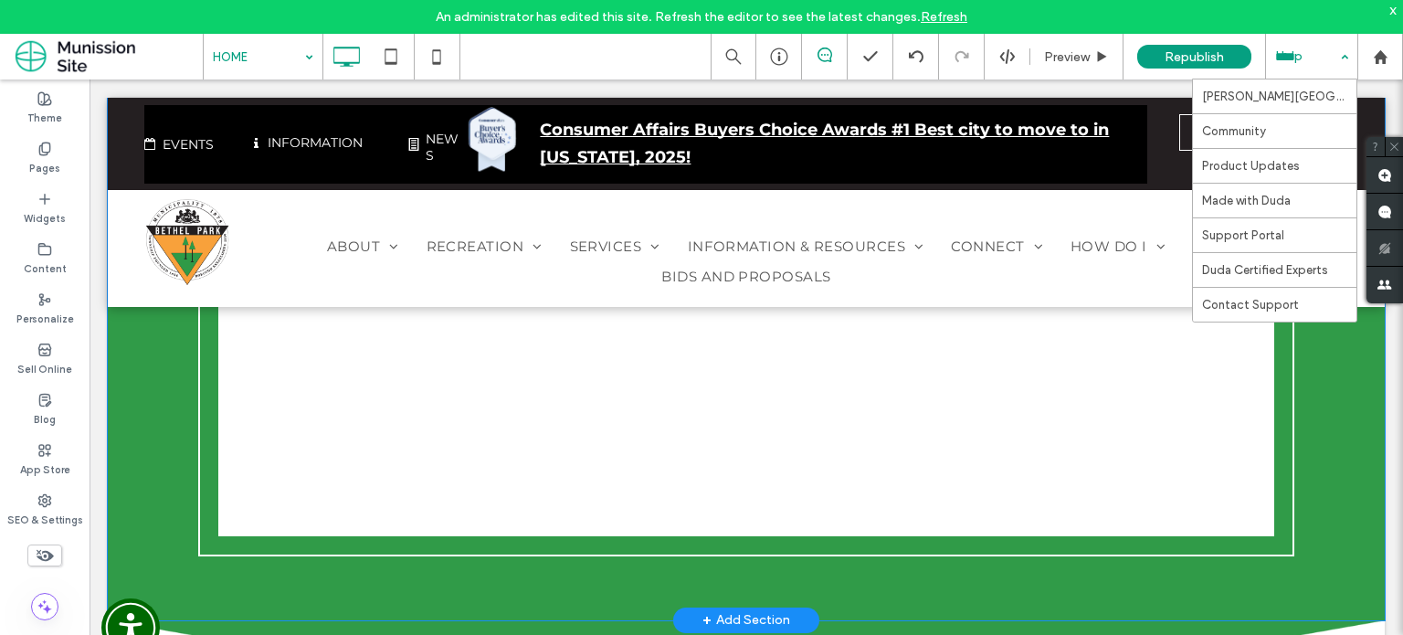
click at [1326, 58] on div "Help" at bounding box center [1311, 57] width 91 height 46
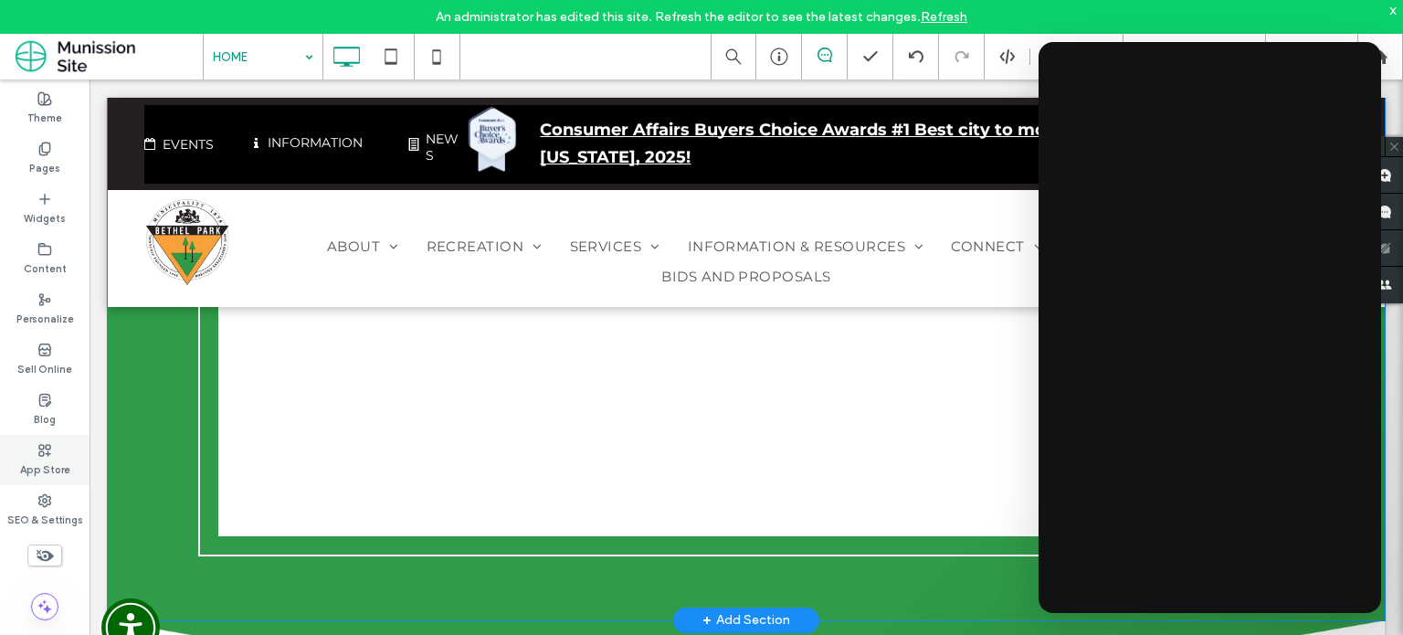
click at [34, 450] on div "App Store" at bounding box center [44, 460] width 89 height 50
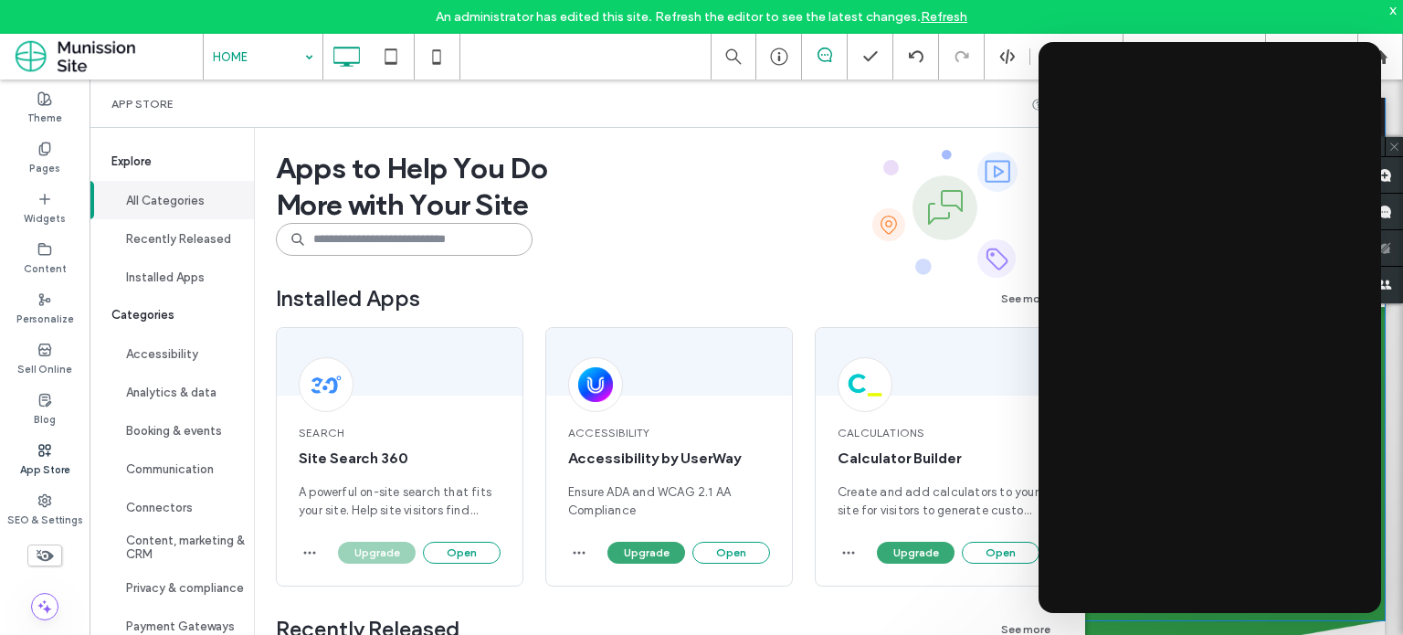
click at [321, 240] on input at bounding box center [404, 239] width 257 height 33
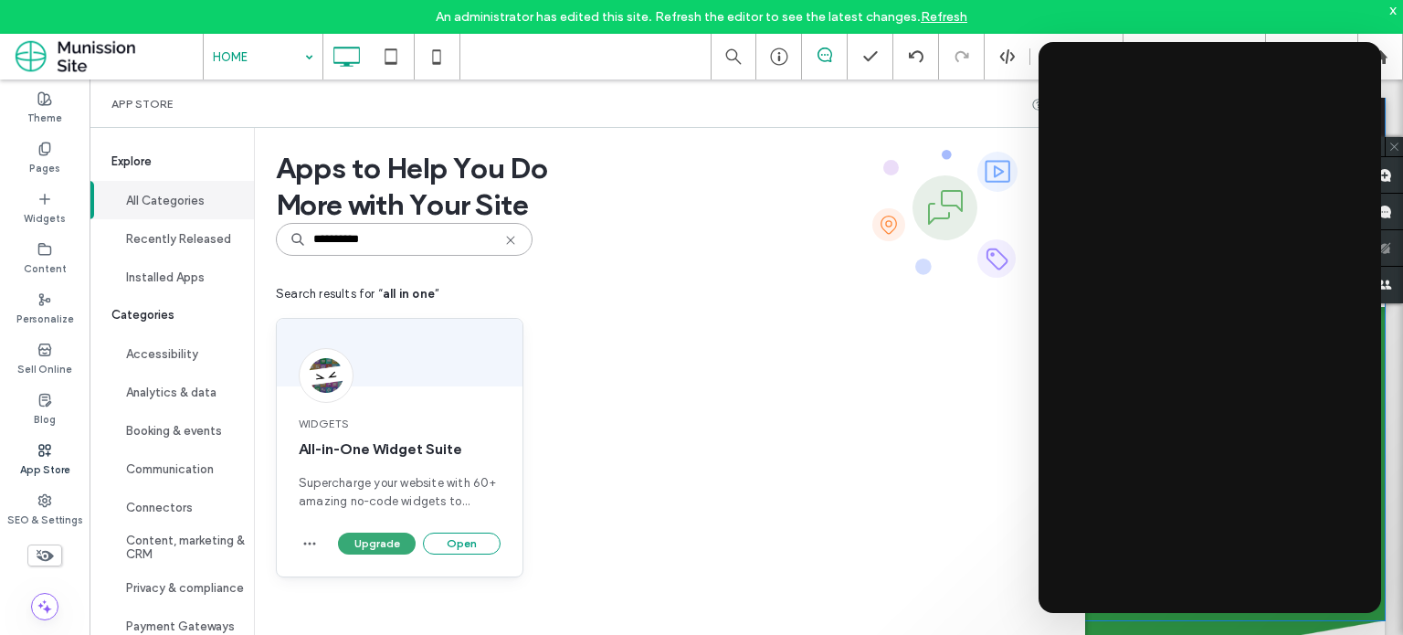
type input "**********"
drag, startPoint x: 478, startPoint y: 452, endPoint x: 296, endPoint y: 453, distance: 181.7
click at [296, 453] on div "Widgets All-in-One Widget Suite Supercharge your website with 60+ amazing no-co…" at bounding box center [400, 463] width 246 height 139
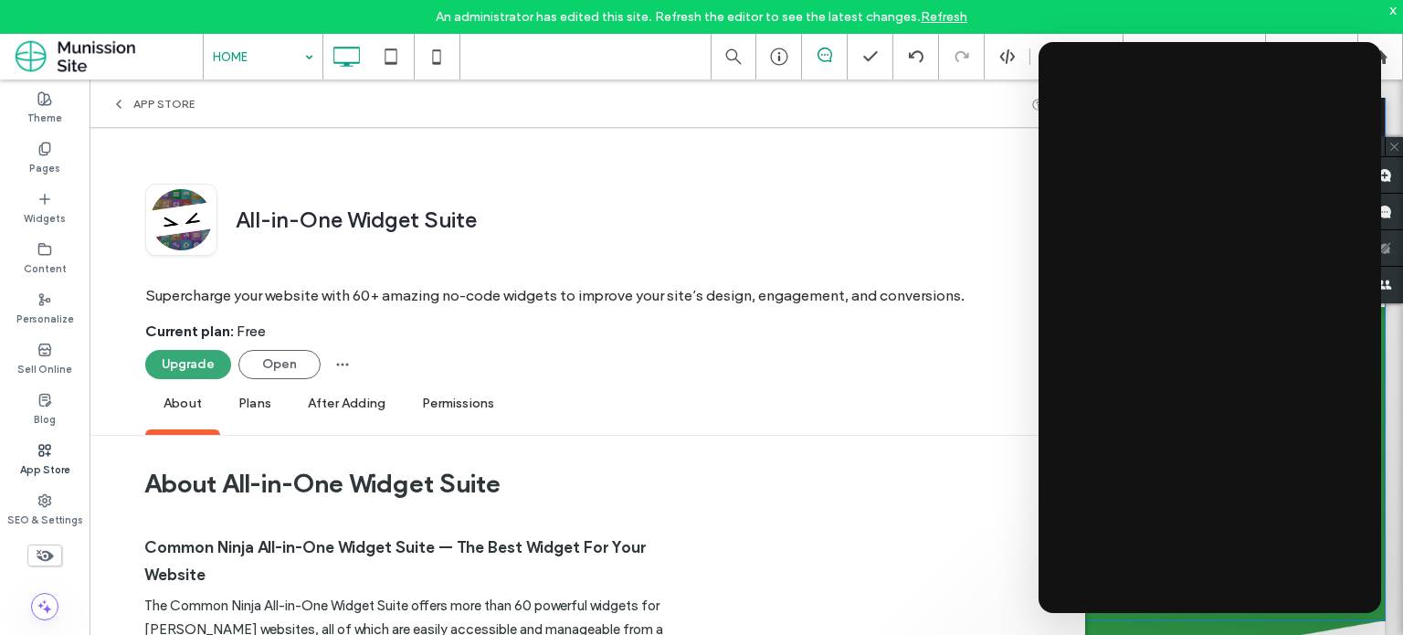
copy span "All-in-One Widget Suite"
drag, startPoint x: 512, startPoint y: 219, endPoint x: 236, endPoint y: 221, distance: 276.7
click at [236, 221] on div "All-in-One Widget Suite" at bounding box center [633, 219] width 832 height 27
click at [236, 221] on span "All-in-One Widget Suite" at bounding box center [356, 221] width 241 height 31
drag, startPoint x: 491, startPoint y: 215, endPoint x: 237, endPoint y: 210, distance: 254.8
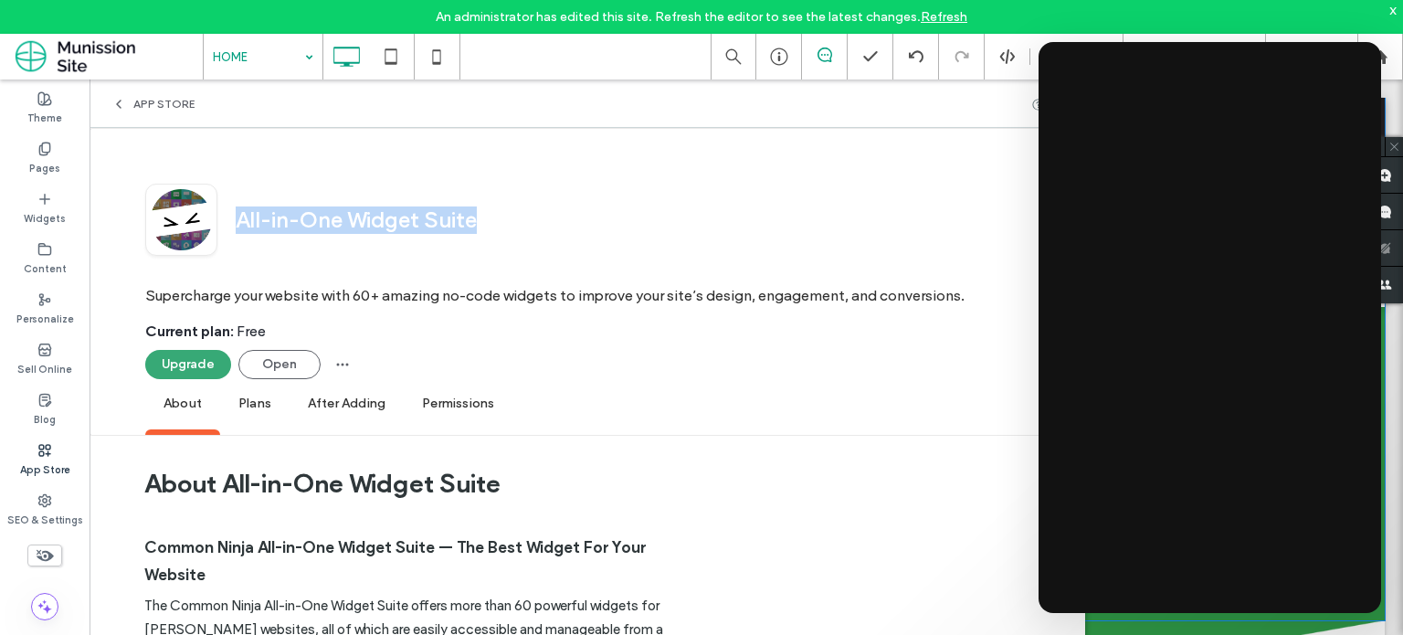
click at [237, 210] on div "All-in-One Widget Suite" at bounding box center [633, 219] width 832 height 27
click at [269, 370] on button "Open" at bounding box center [279, 364] width 82 height 29
